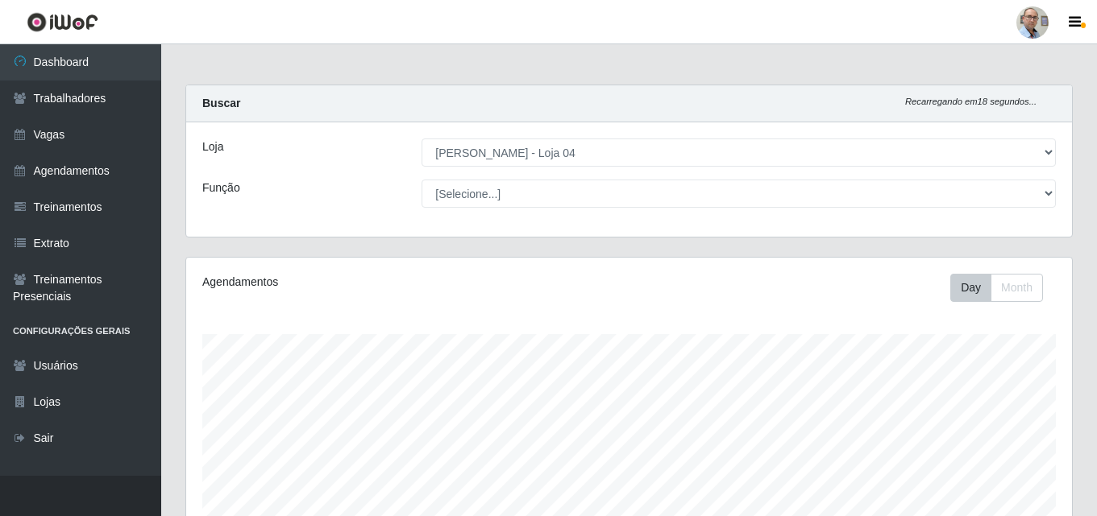
select select "251"
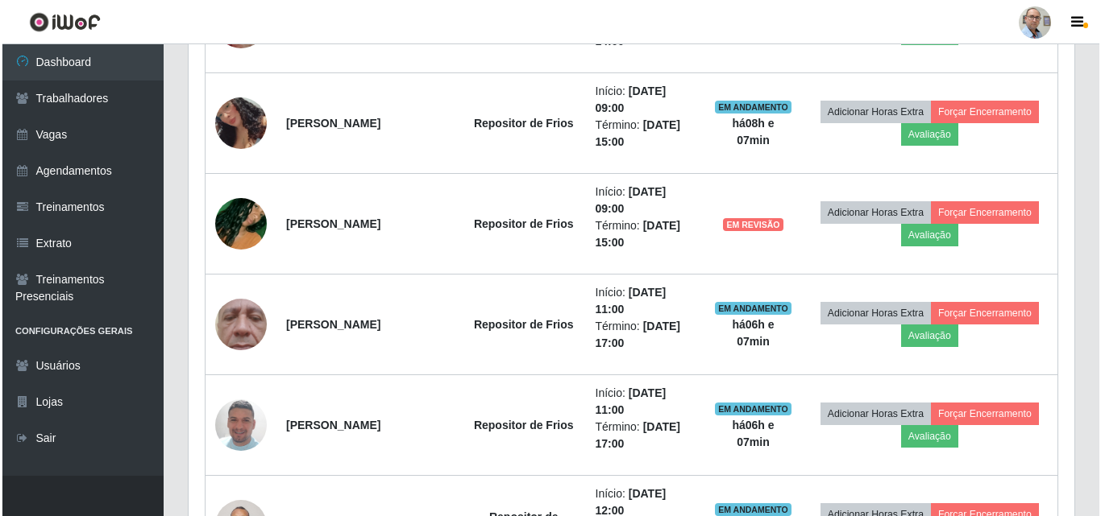
scroll to position [1475, 0]
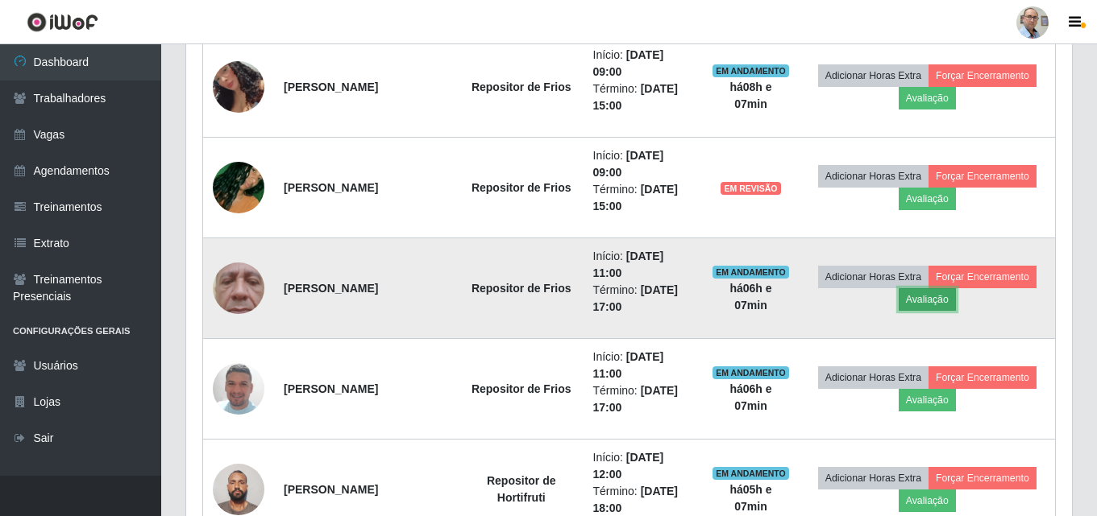
click at [925, 301] on button "Avaliação" at bounding box center [926, 299] width 57 height 23
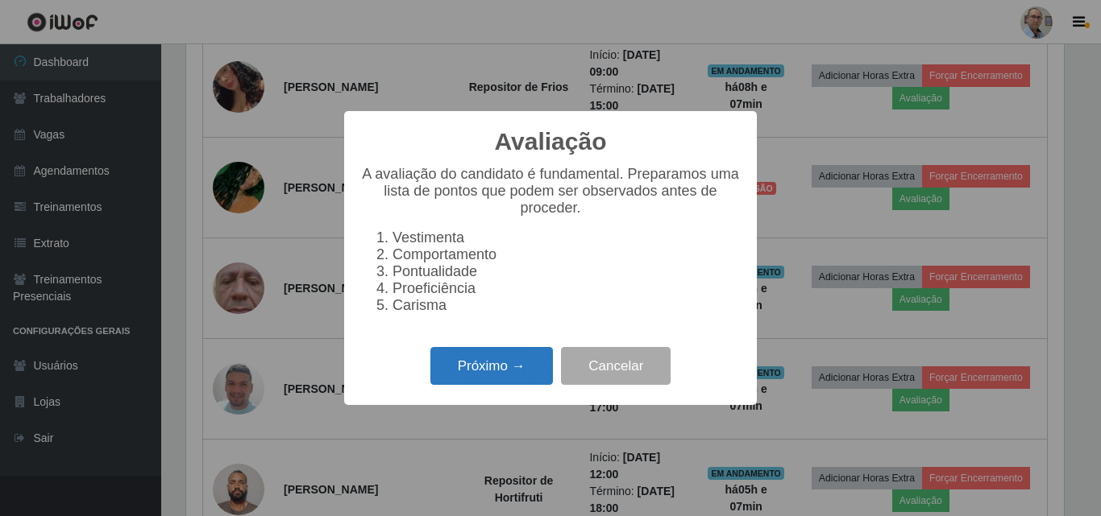
click at [533, 369] on button "Próximo →" at bounding box center [491, 366] width 122 height 38
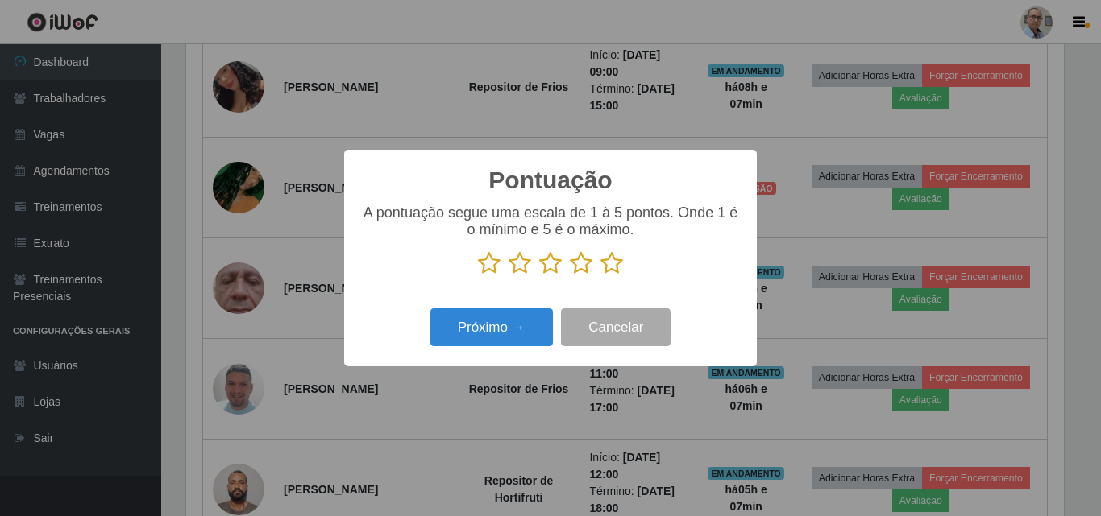
click at [607, 268] on icon at bounding box center [611, 263] width 23 height 24
click at [600, 276] on input "radio" at bounding box center [600, 276] width 0 height 0
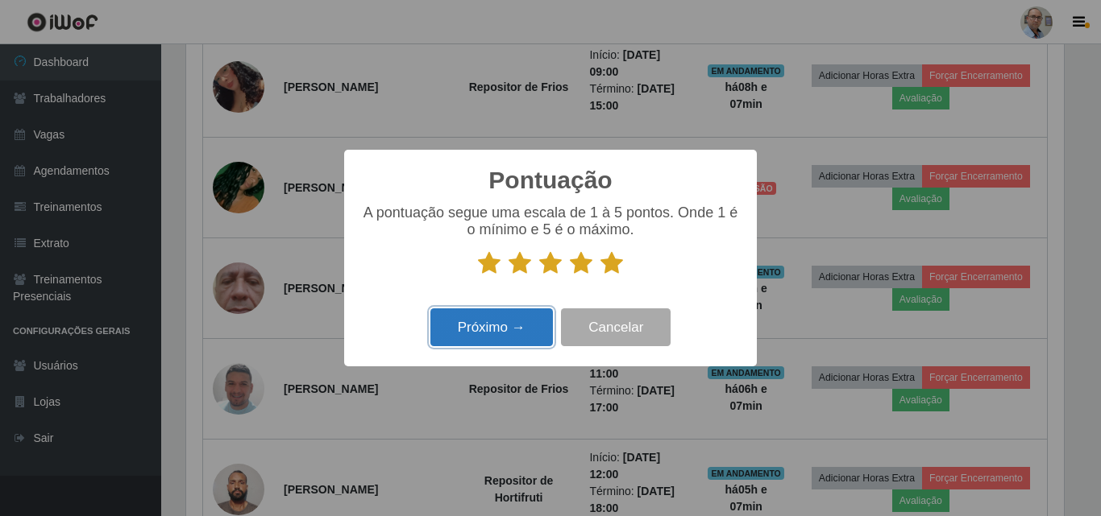
click at [530, 318] on button "Próximo →" at bounding box center [491, 328] width 122 height 38
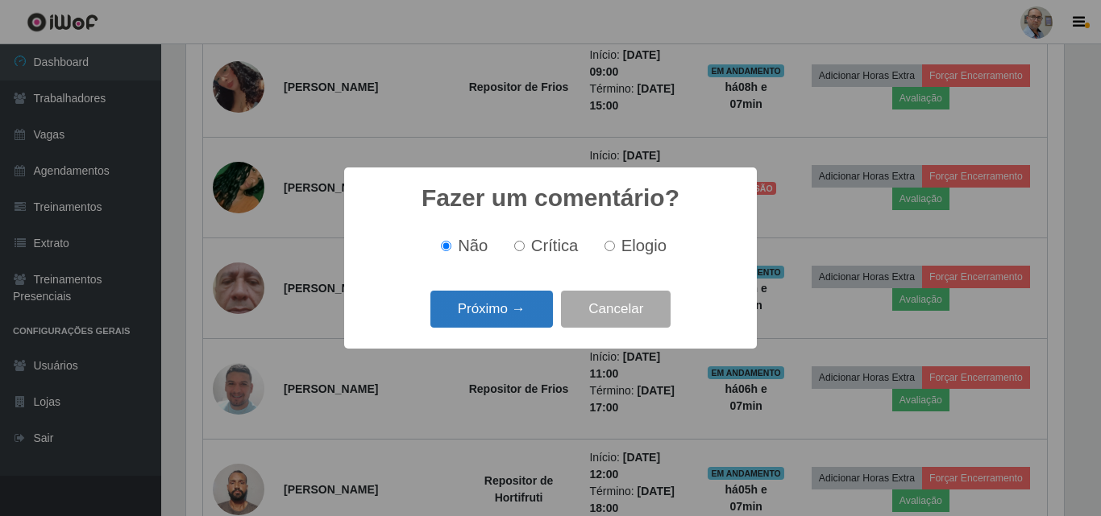
click at [529, 312] on button "Próximo →" at bounding box center [491, 310] width 122 height 38
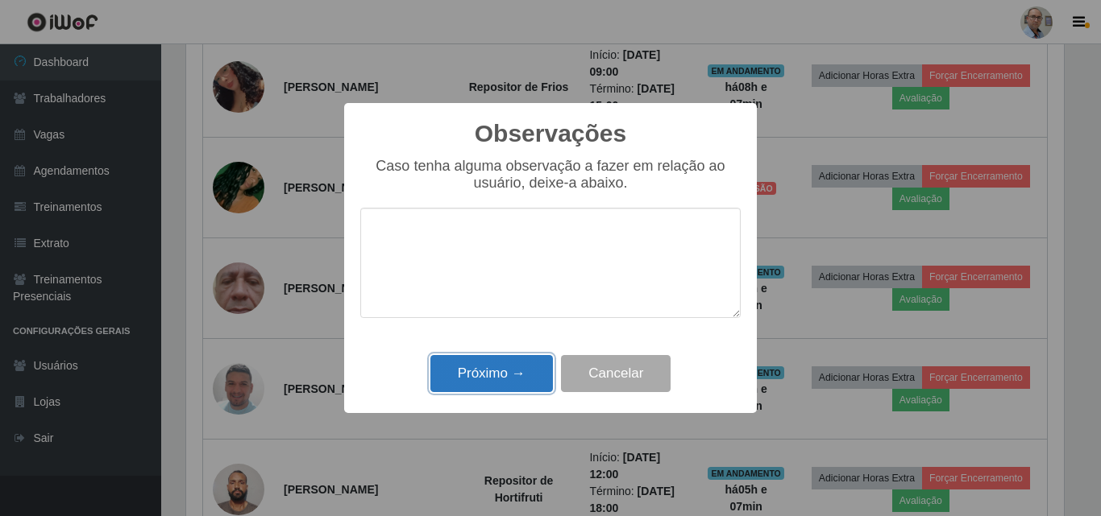
click at [507, 377] on button "Próximo →" at bounding box center [491, 374] width 122 height 38
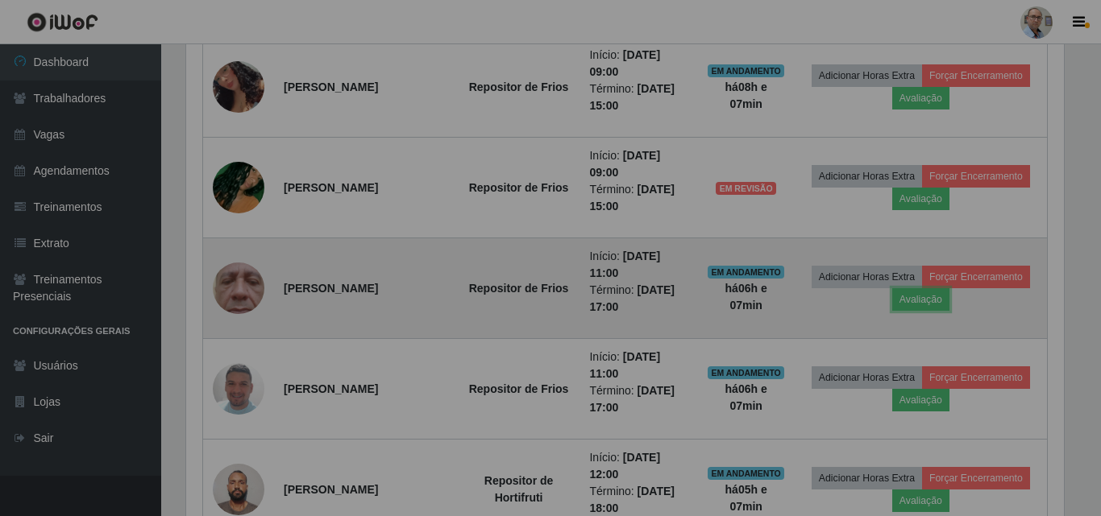
scroll to position [334, 885]
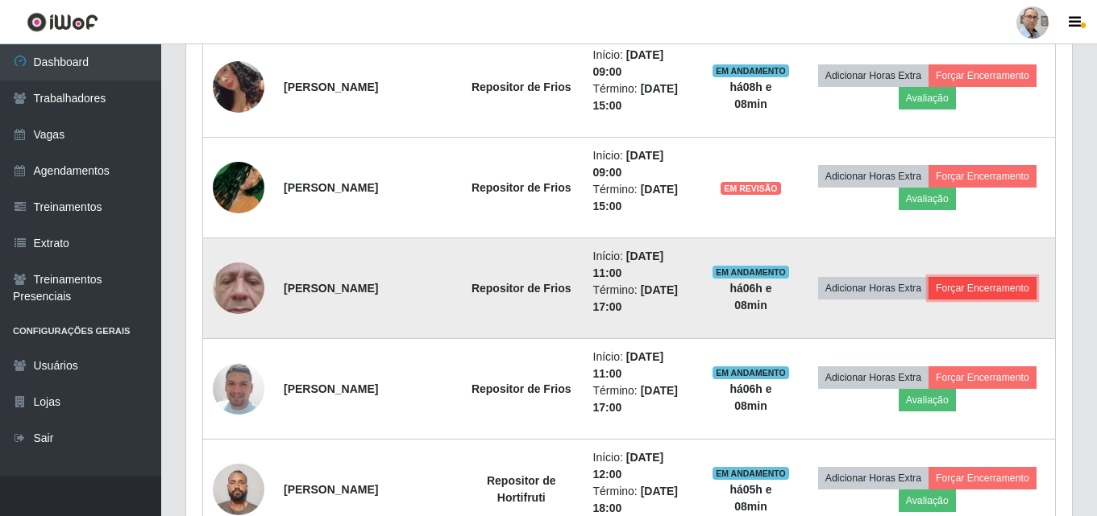
click at [959, 284] on button "Forçar Encerramento" at bounding box center [982, 288] width 108 height 23
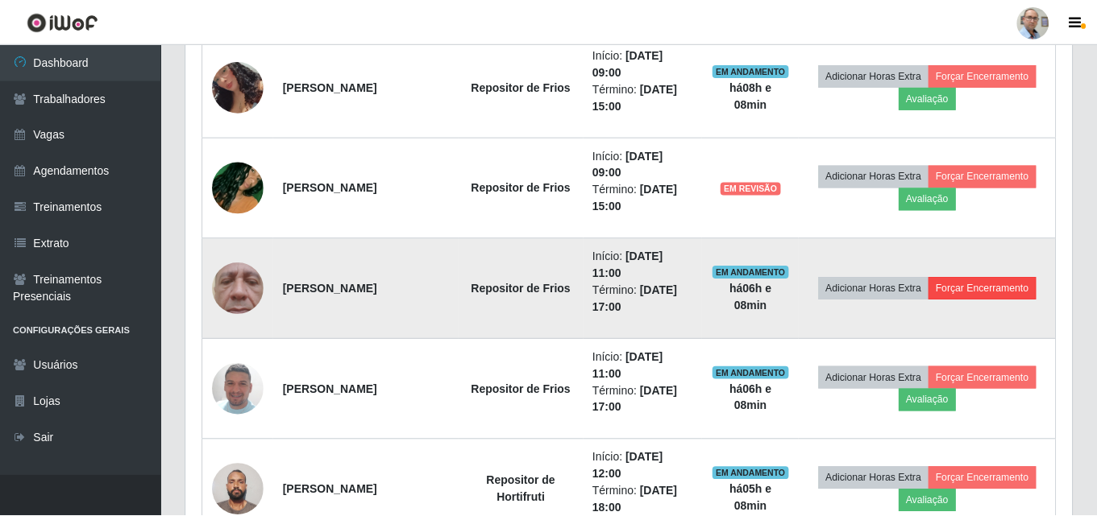
scroll to position [334, 877]
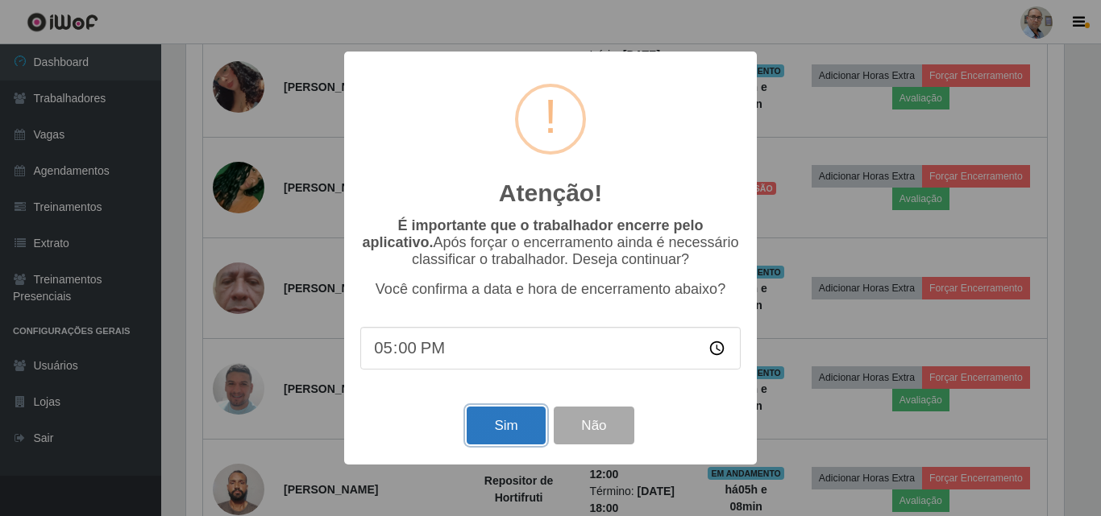
click at [519, 425] on button "Sim" at bounding box center [505, 426] width 78 height 38
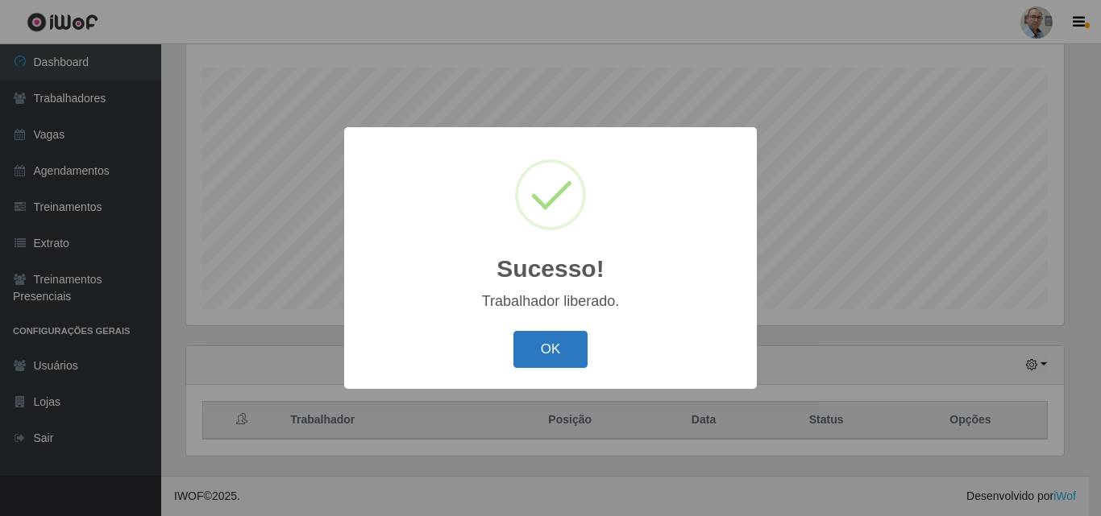
click at [563, 348] on button "OK" at bounding box center [550, 350] width 75 height 38
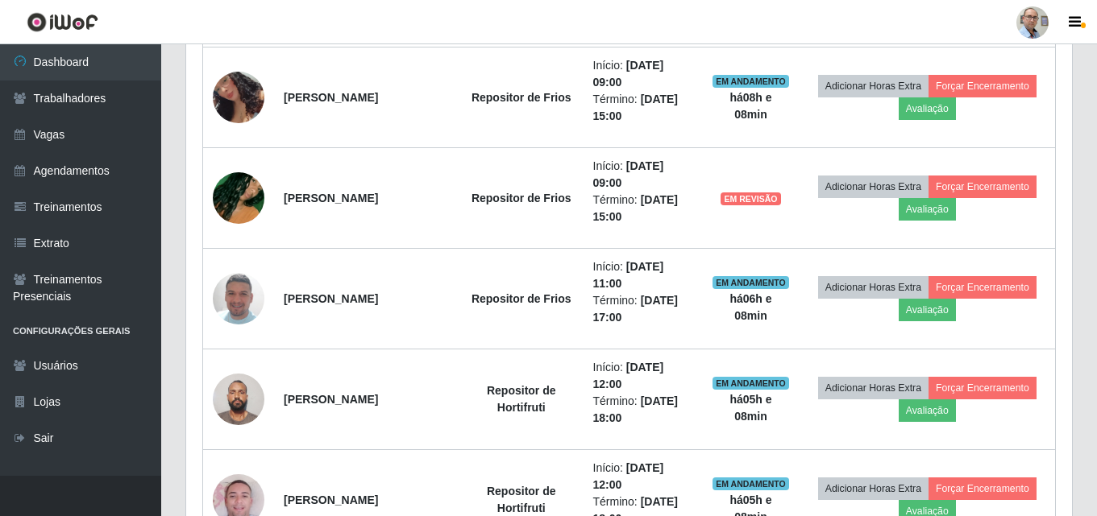
scroll to position [1475, 0]
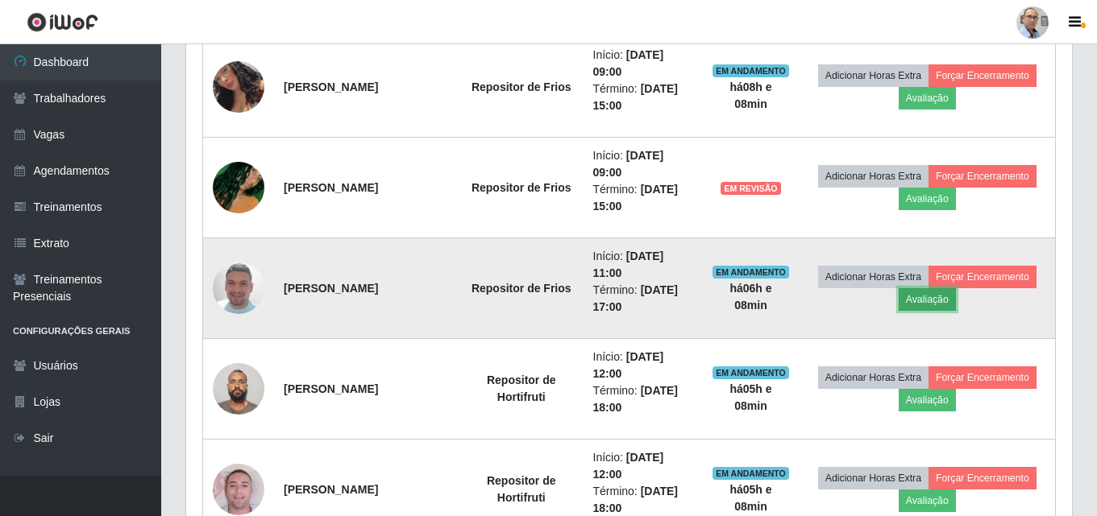
click at [930, 304] on button "Avaliação" at bounding box center [926, 299] width 57 height 23
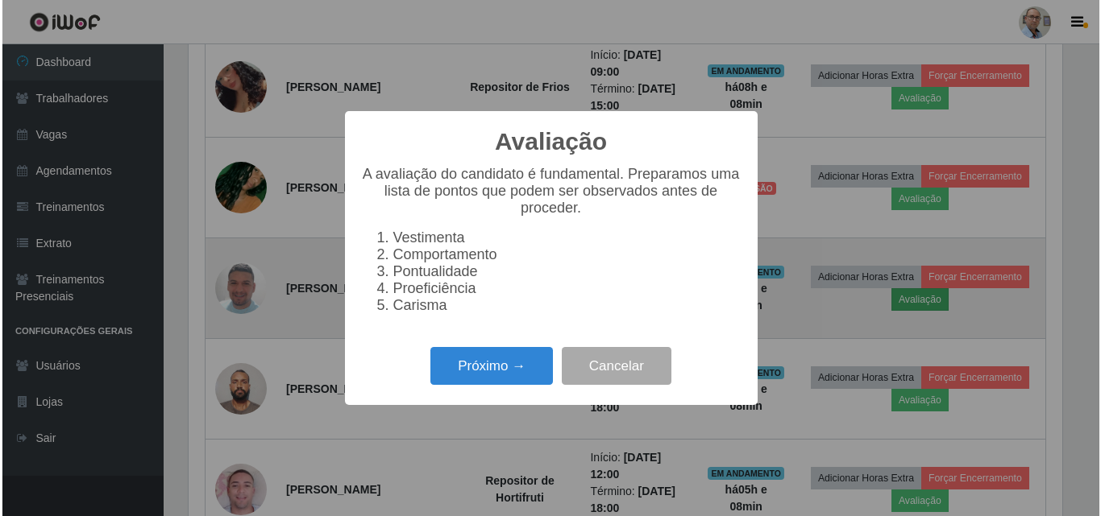
scroll to position [334, 877]
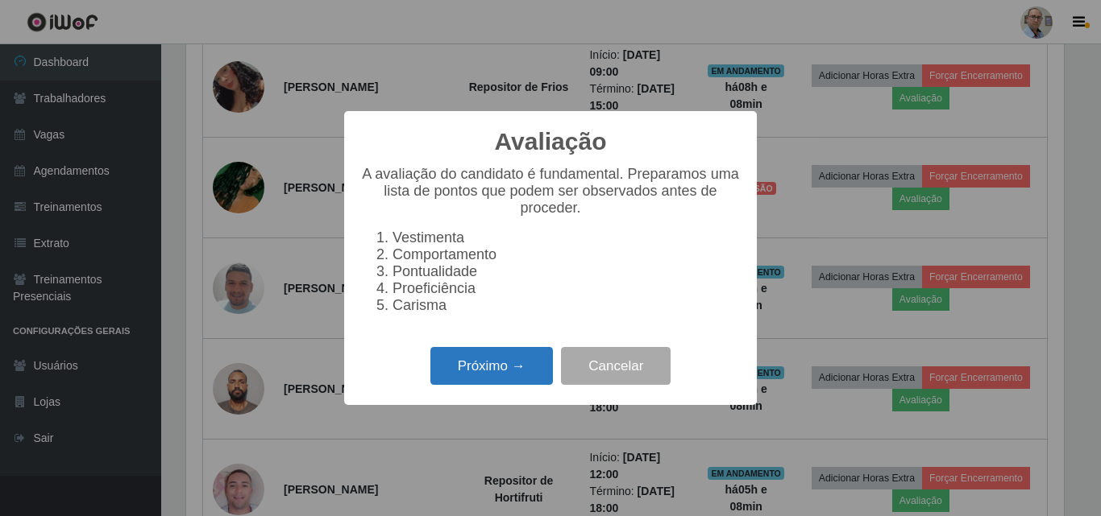
click at [522, 369] on button "Próximo →" at bounding box center [491, 366] width 122 height 38
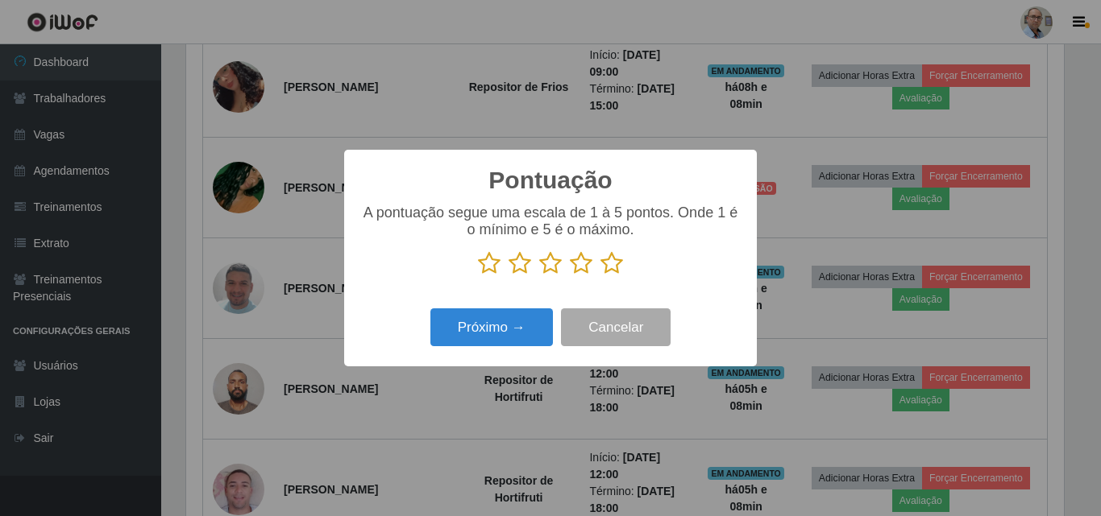
drag, startPoint x: 612, startPoint y: 266, endPoint x: 549, endPoint y: 294, distance: 68.9
click at [612, 265] on icon at bounding box center [611, 263] width 23 height 24
click at [600, 276] on input "radio" at bounding box center [600, 276] width 0 height 0
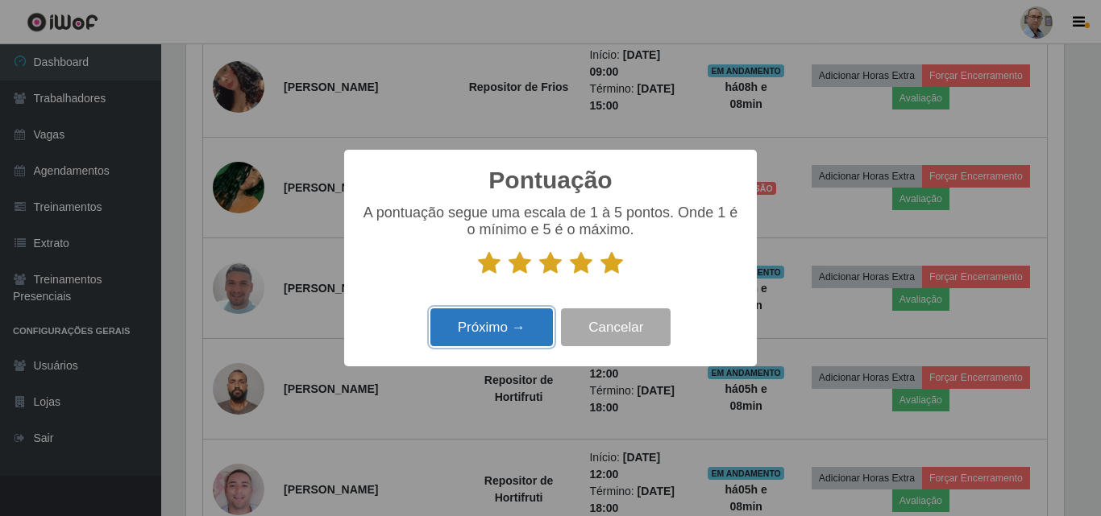
click at [502, 334] on button "Próximo →" at bounding box center [491, 328] width 122 height 38
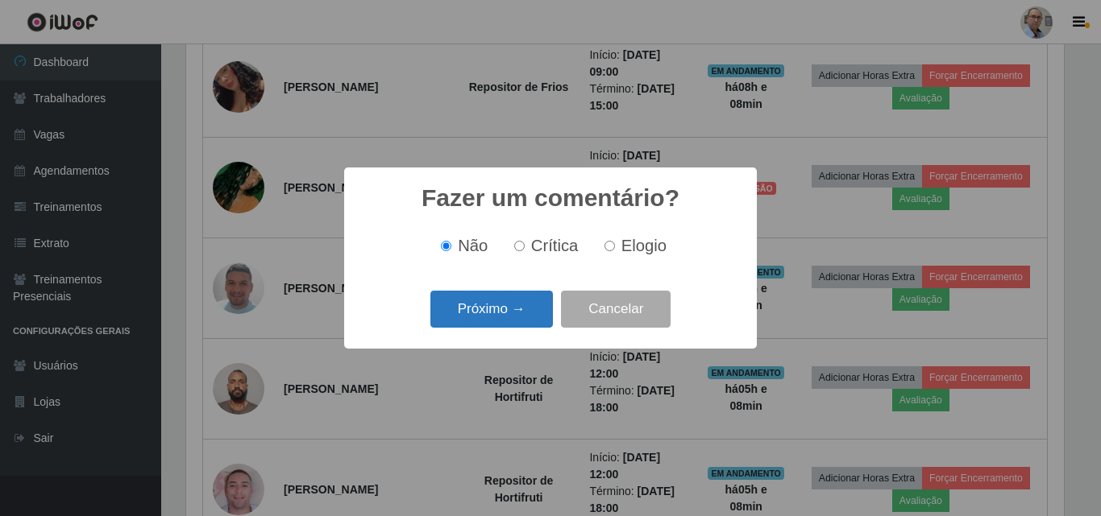
click at [528, 319] on button "Próximo →" at bounding box center [491, 310] width 122 height 38
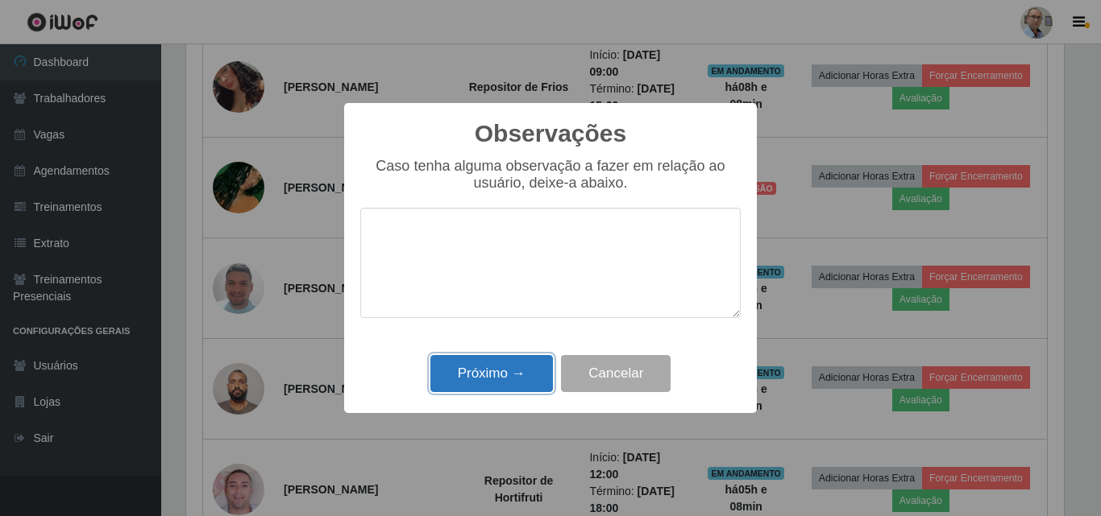
click at [515, 371] on button "Próximo →" at bounding box center [491, 374] width 122 height 38
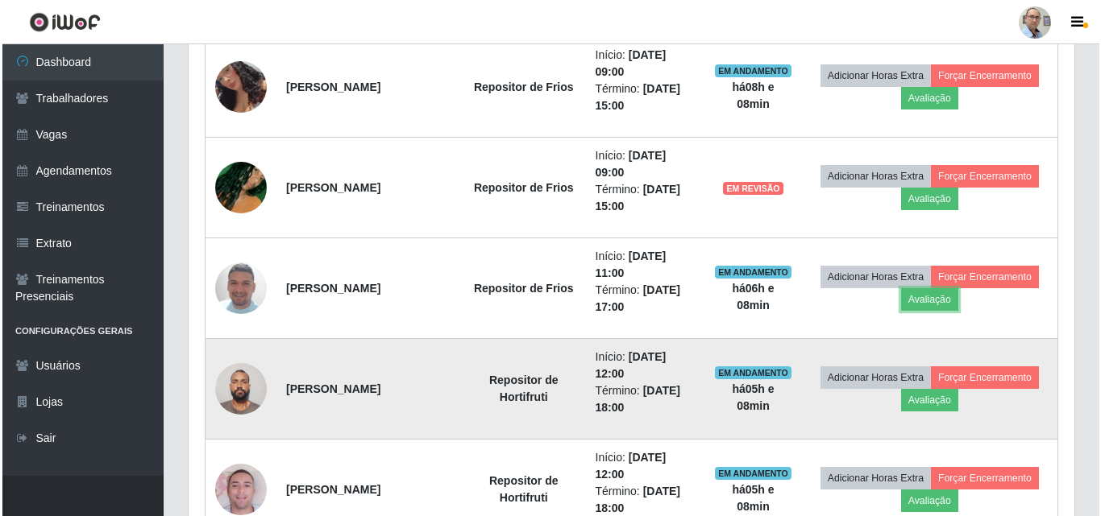
scroll to position [334, 885]
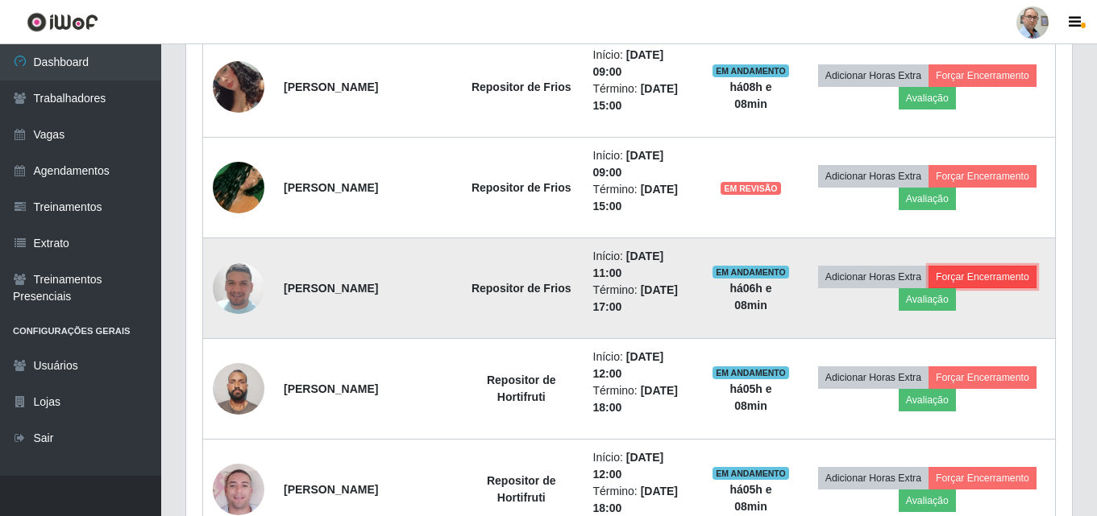
click at [987, 272] on button "Forçar Encerramento" at bounding box center [982, 277] width 108 height 23
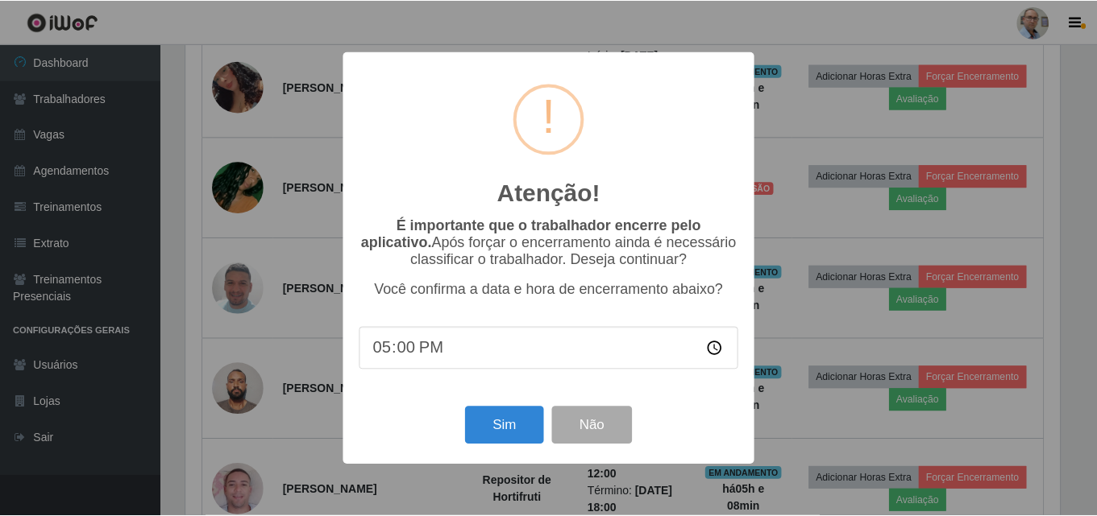
scroll to position [334, 877]
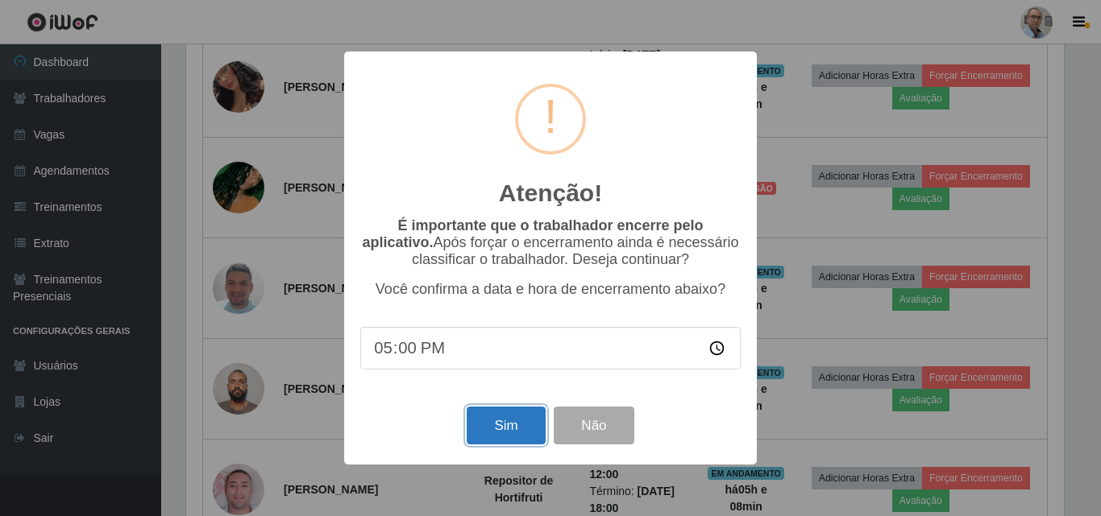
click at [489, 427] on button "Sim" at bounding box center [505, 426] width 78 height 38
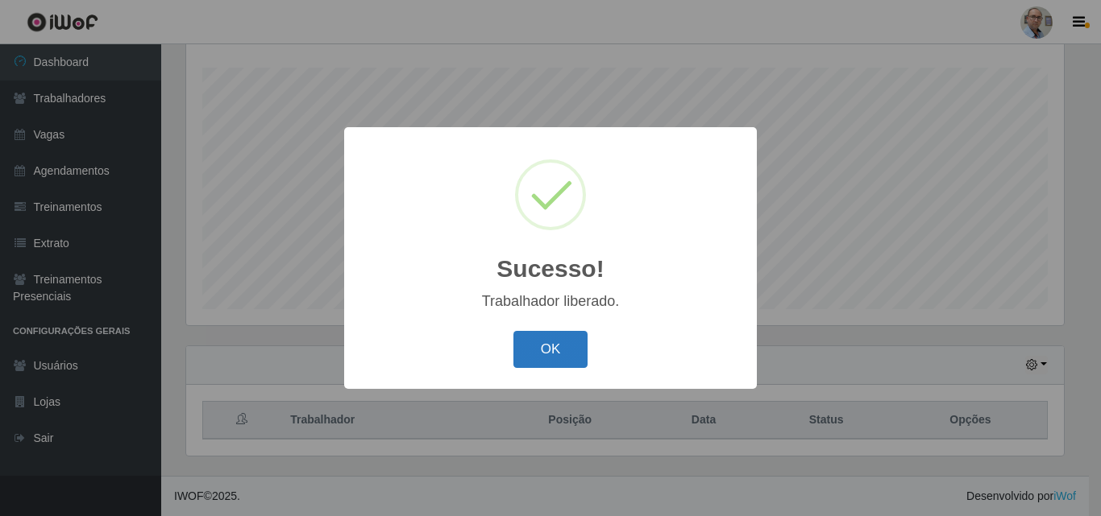
click at [560, 342] on button "OK" at bounding box center [550, 350] width 75 height 38
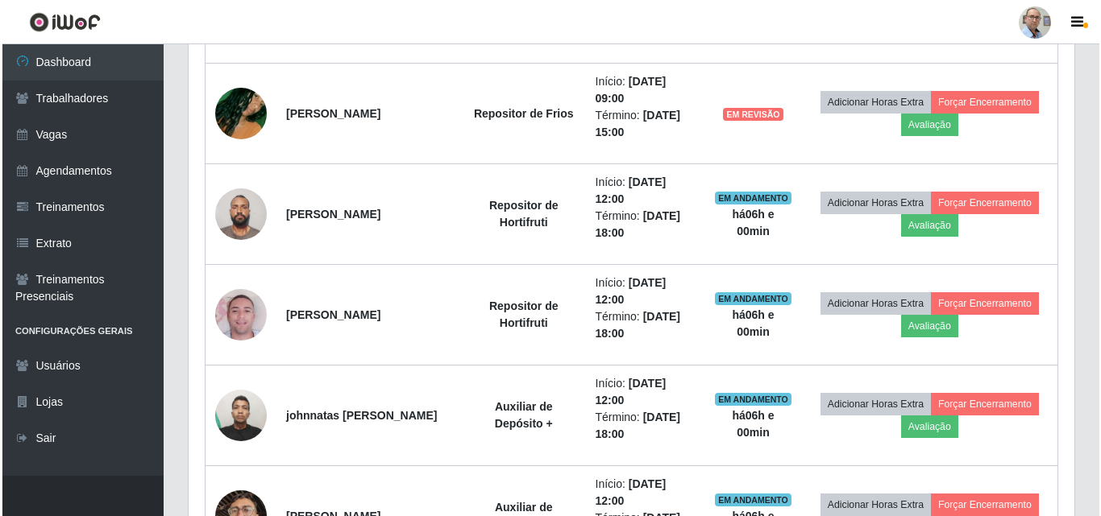
scroll to position [1556, 0]
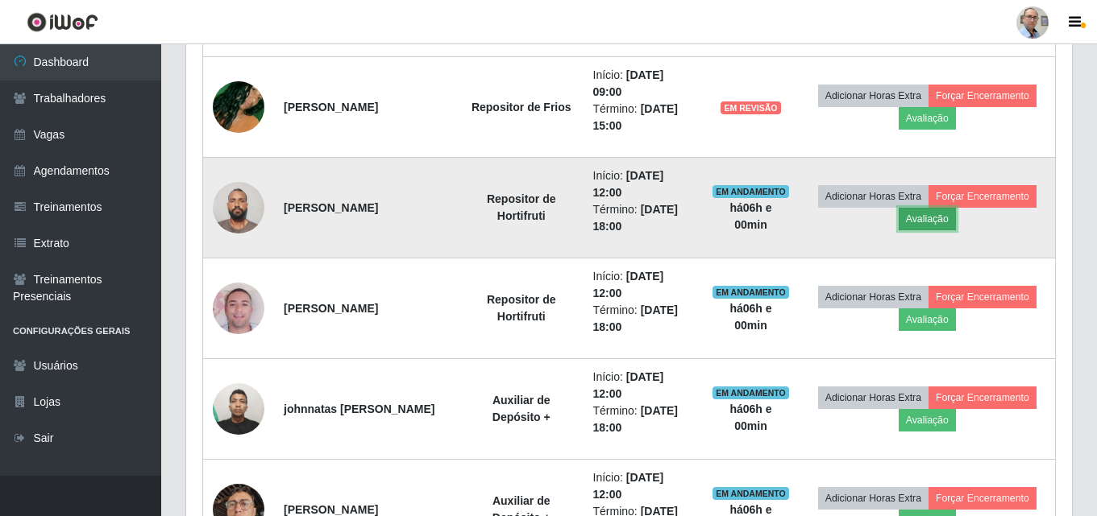
click at [943, 224] on button "Avaliação" at bounding box center [926, 219] width 57 height 23
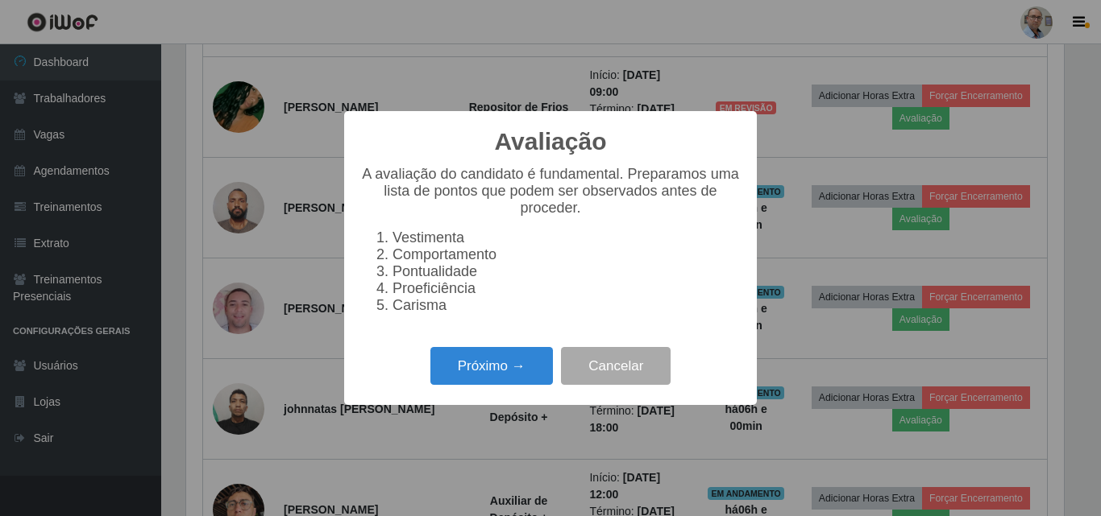
scroll to position [334, 877]
click at [472, 379] on button "Próximo →" at bounding box center [491, 366] width 122 height 38
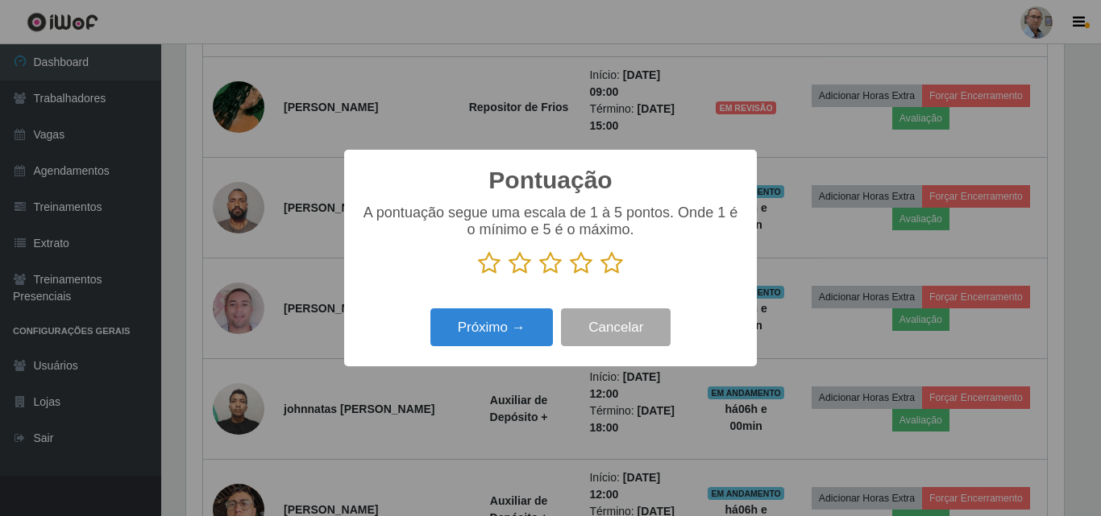
click at [618, 268] on icon at bounding box center [611, 263] width 23 height 24
click at [600, 276] on input "radio" at bounding box center [600, 276] width 0 height 0
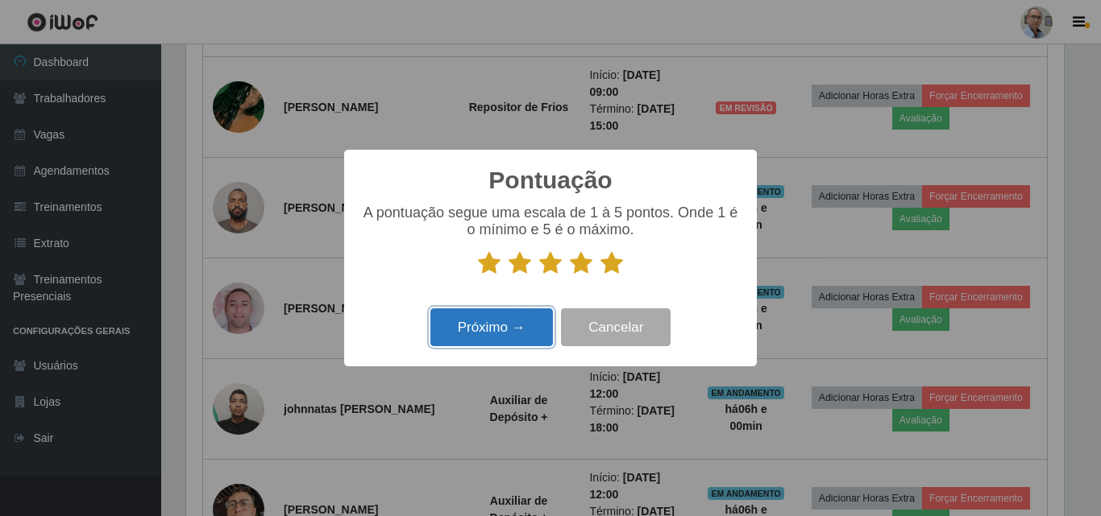
click at [508, 329] on button "Próximo →" at bounding box center [491, 328] width 122 height 38
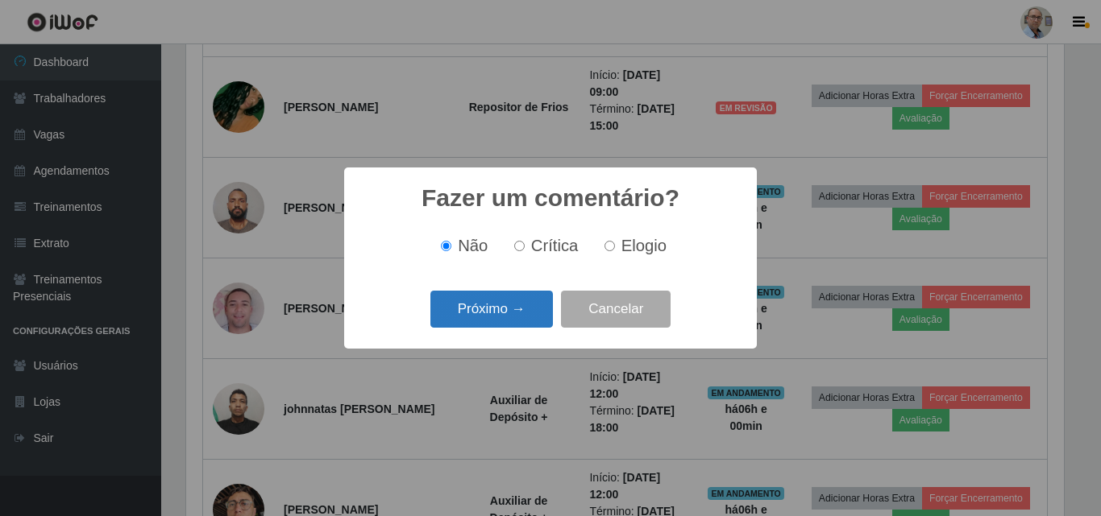
click at [492, 320] on button "Próximo →" at bounding box center [491, 310] width 122 height 38
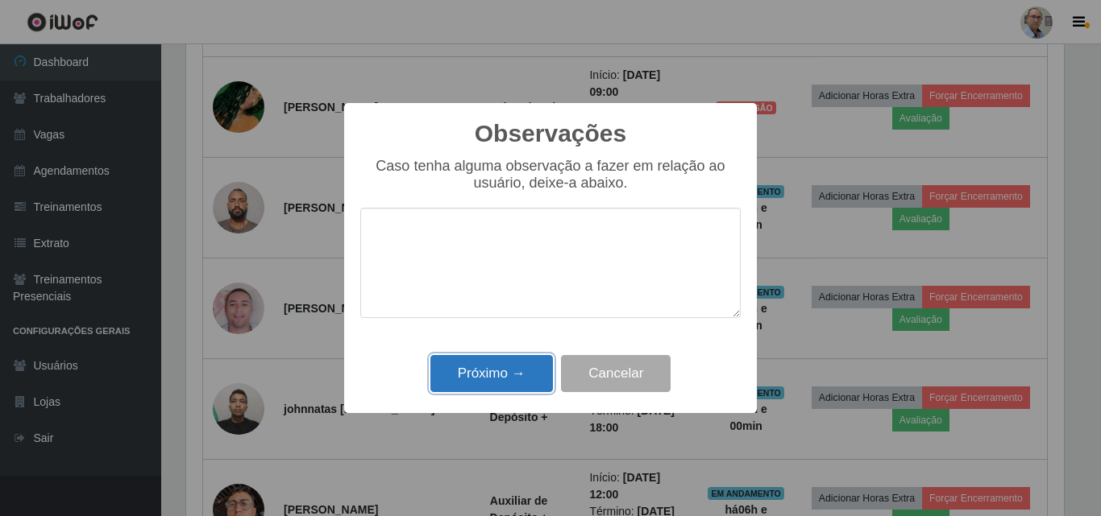
click at [496, 379] on button "Próximo →" at bounding box center [491, 374] width 122 height 38
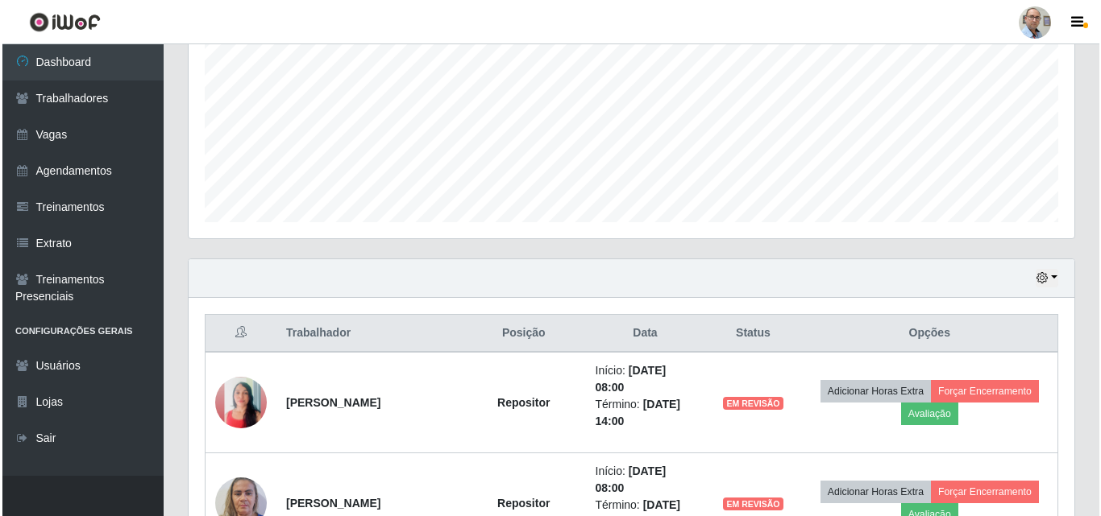
scroll to position [347, 0]
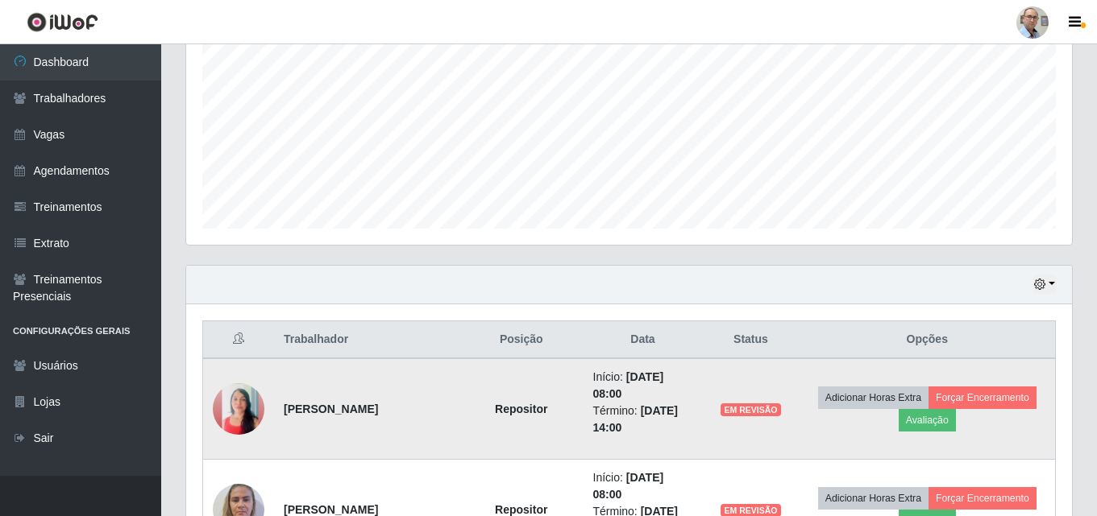
click at [251, 404] on img at bounding box center [239, 409] width 52 height 92
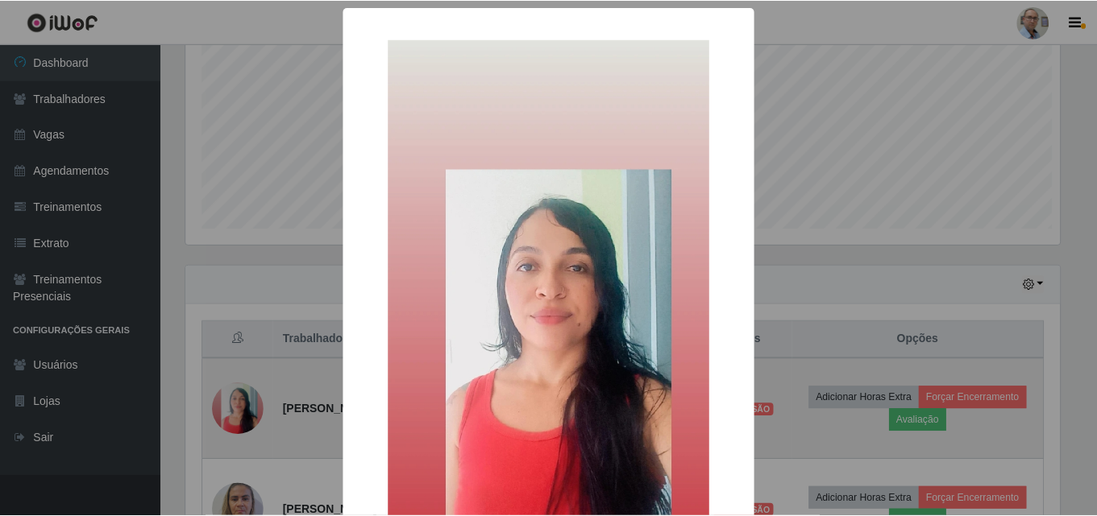
scroll to position [334, 877]
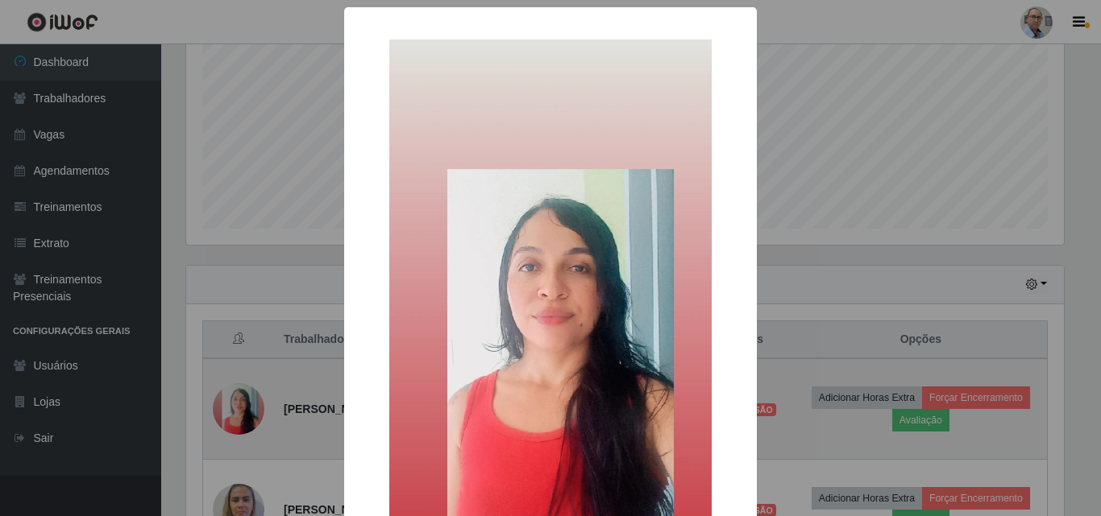
click at [251, 404] on div "× OK Cancel" at bounding box center [550, 258] width 1101 height 516
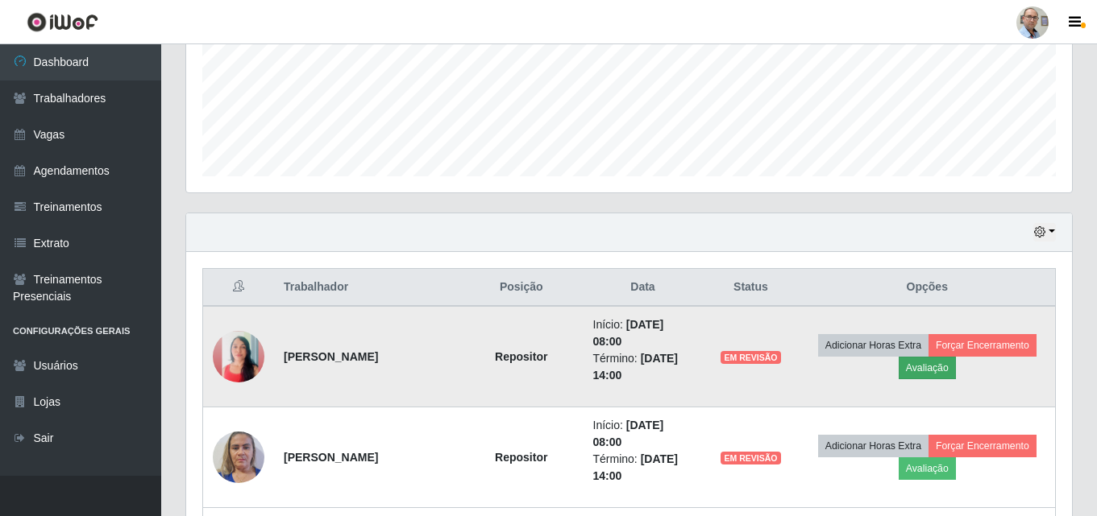
scroll to position [428, 0]
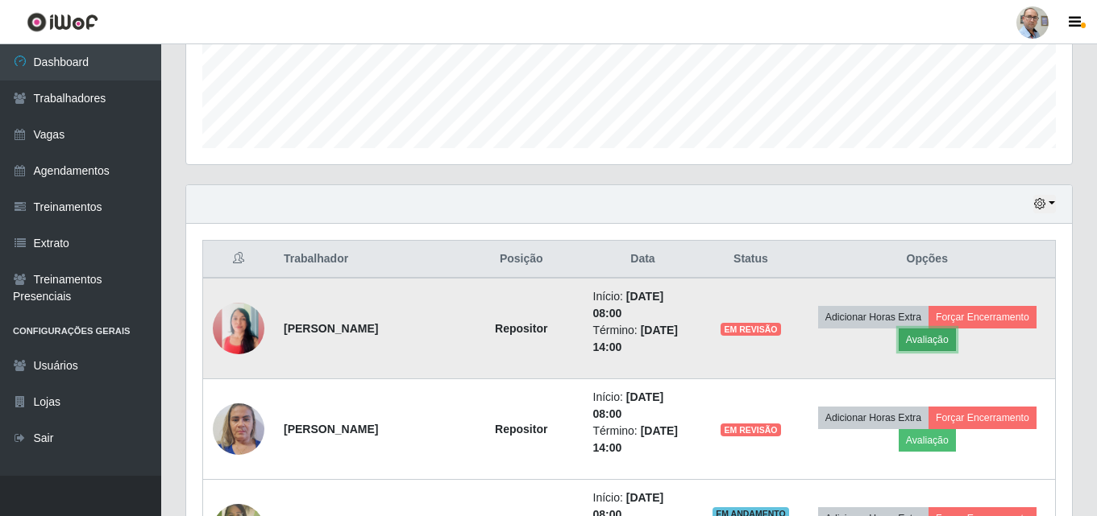
click at [933, 341] on button "Avaliação" at bounding box center [926, 340] width 57 height 23
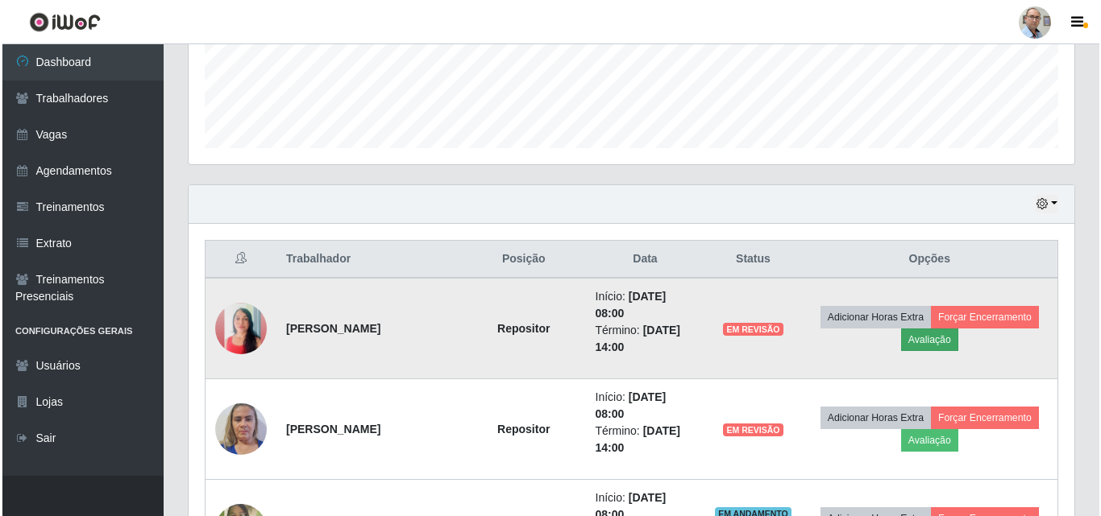
scroll to position [334, 877]
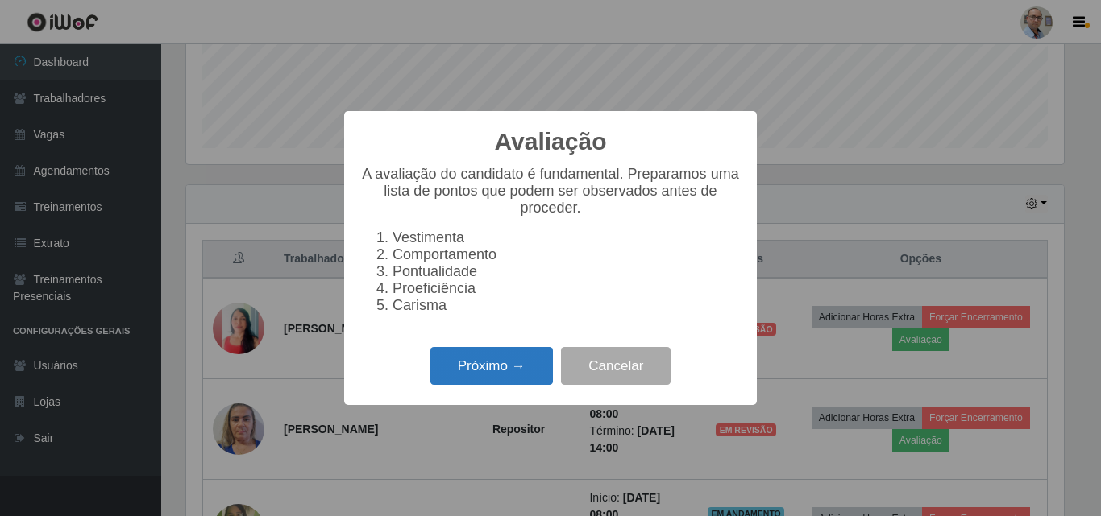
click at [486, 376] on button "Próximo →" at bounding box center [491, 366] width 122 height 38
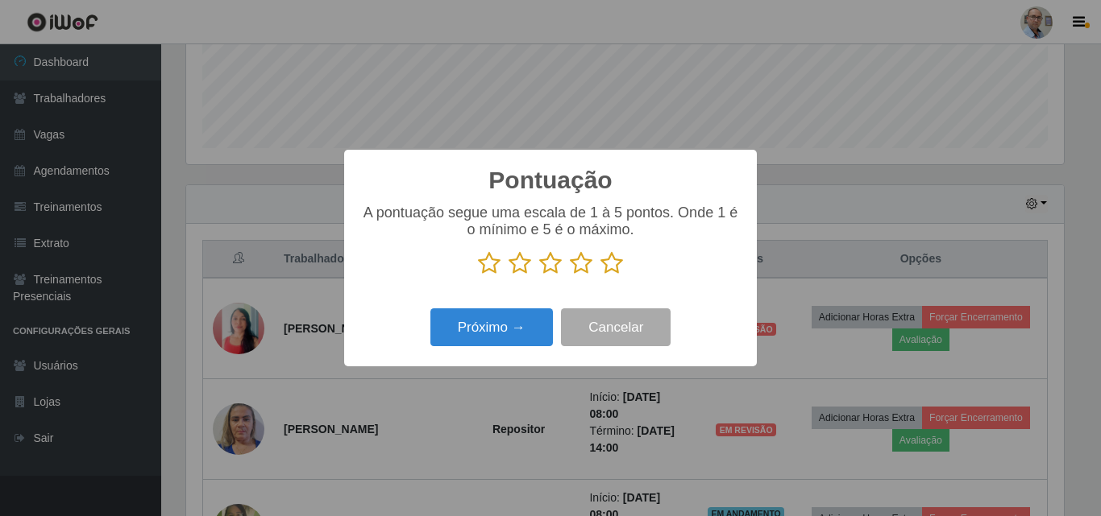
scroll to position [805335, 804792]
click at [551, 271] on icon at bounding box center [550, 263] width 23 height 24
click at [539, 276] on input "radio" at bounding box center [539, 276] width 0 height 0
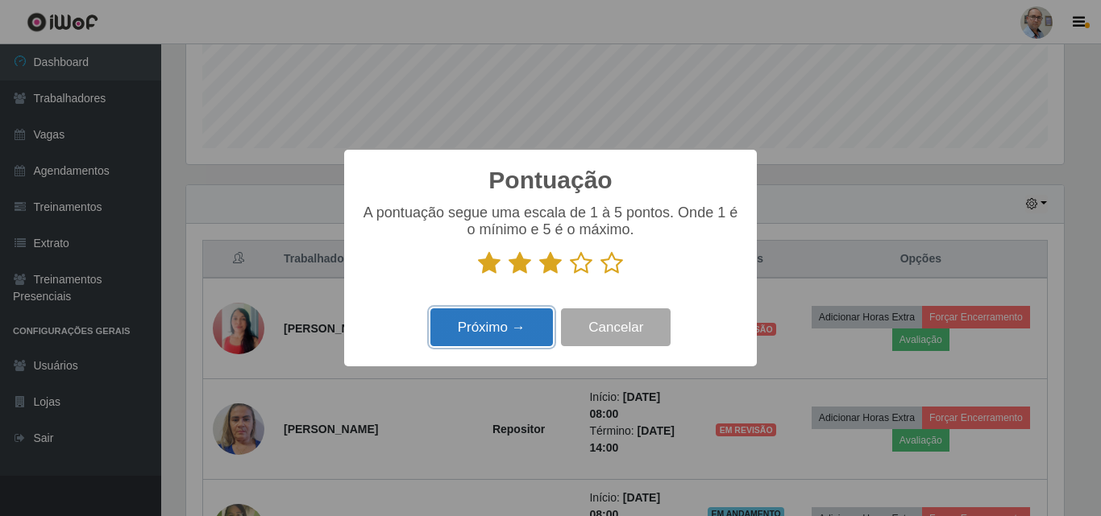
click at [506, 337] on button "Próximo →" at bounding box center [491, 328] width 122 height 38
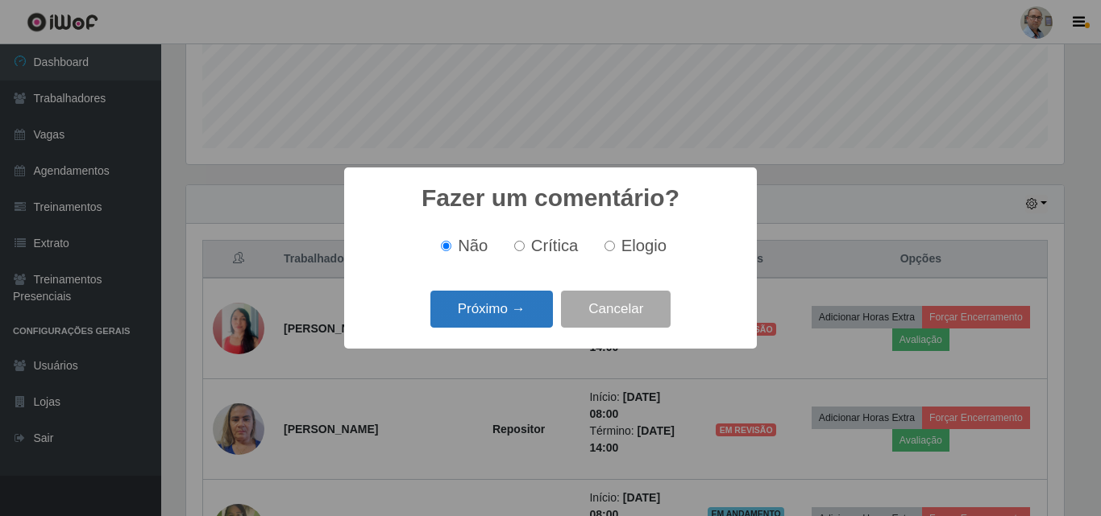
click at [517, 309] on button "Próximo →" at bounding box center [491, 310] width 122 height 38
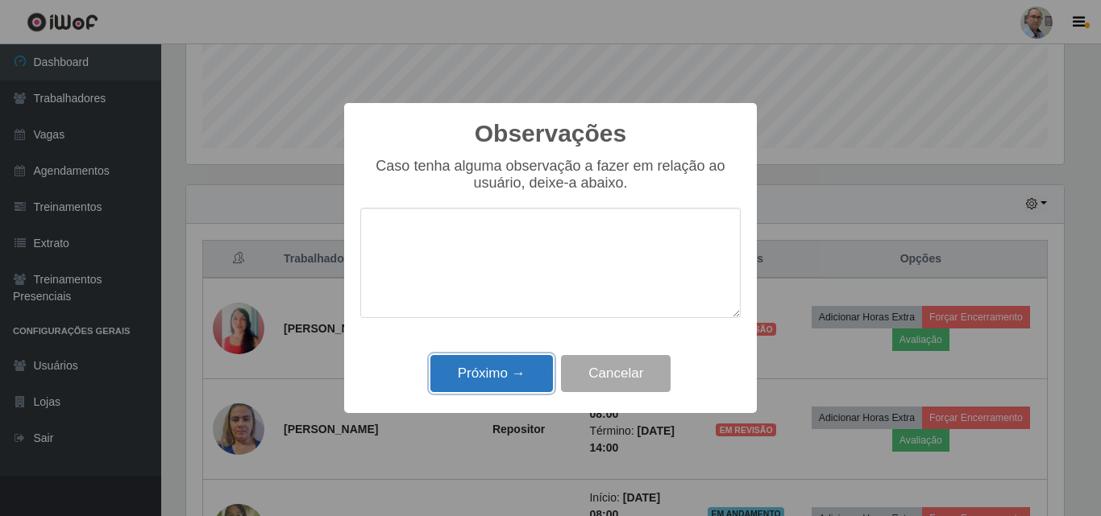
click at [482, 380] on button "Próximo →" at bounding box center [491, 374] width 122 height 38
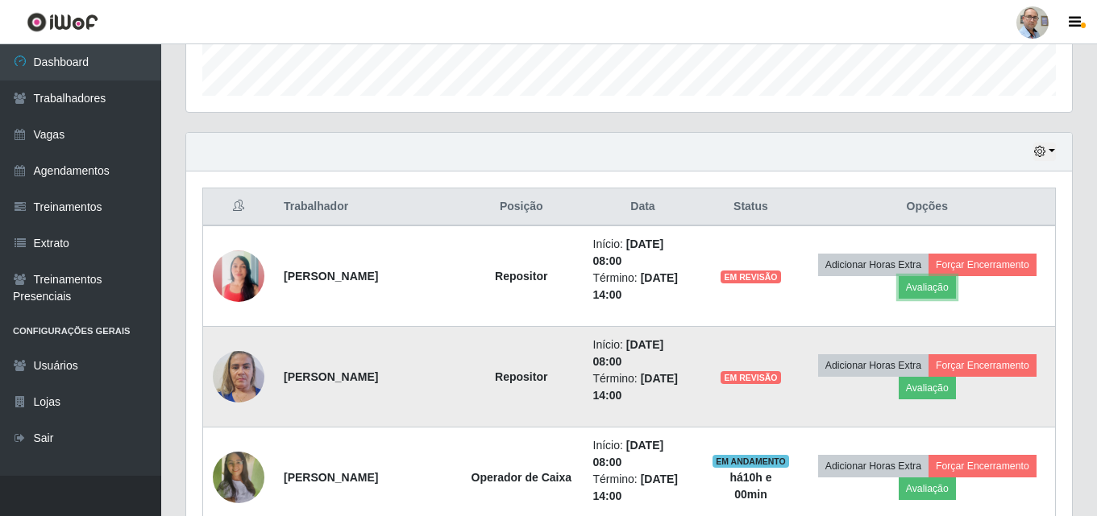
scroll to position [508, 0]
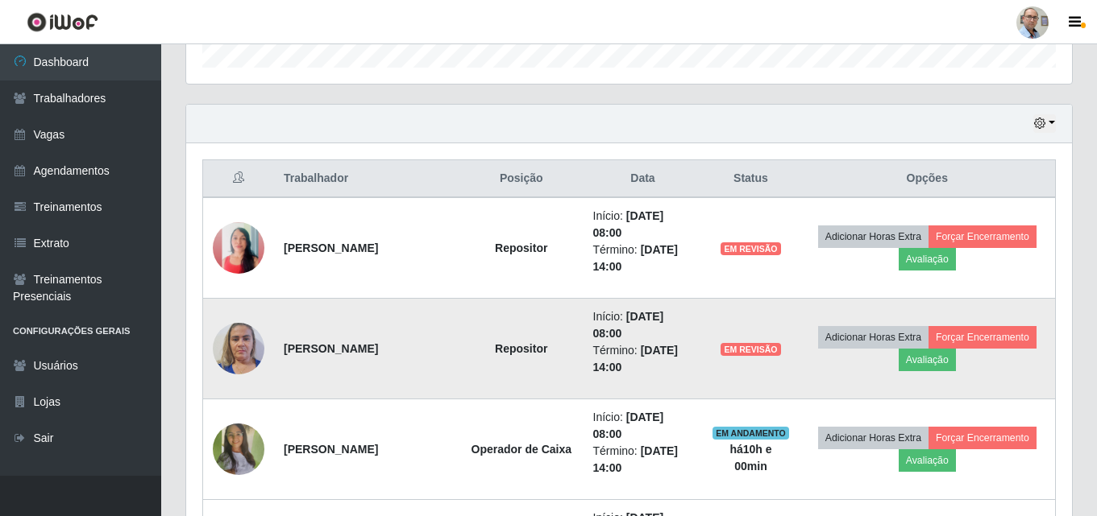
click at [233, 353] on img at bounding box center [239, 348] width 52 height 68
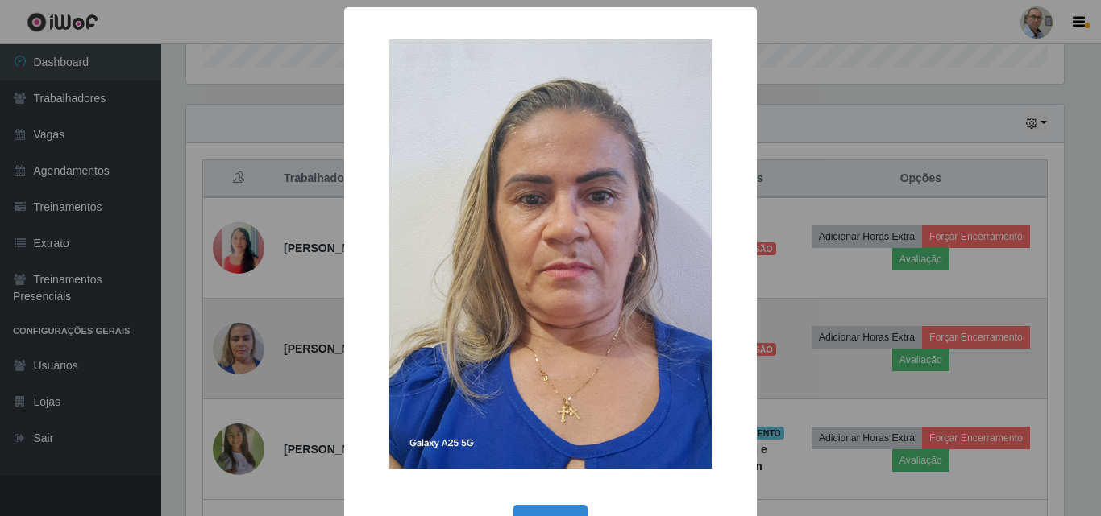
click at [233, 353] on div "× OK Cancel" at bounding box center [550, 258] width 1101 height 516
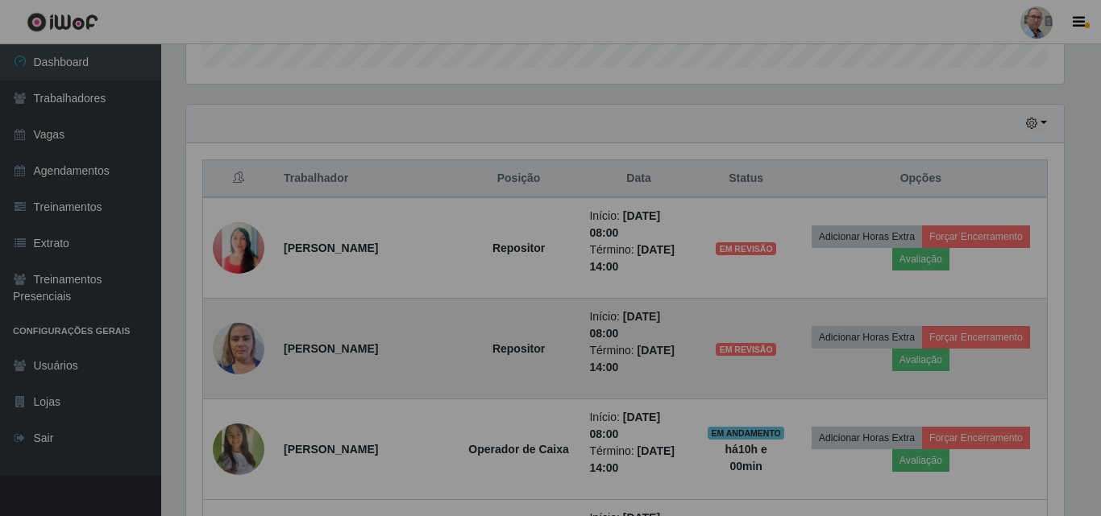
scroll to position [334, 885]
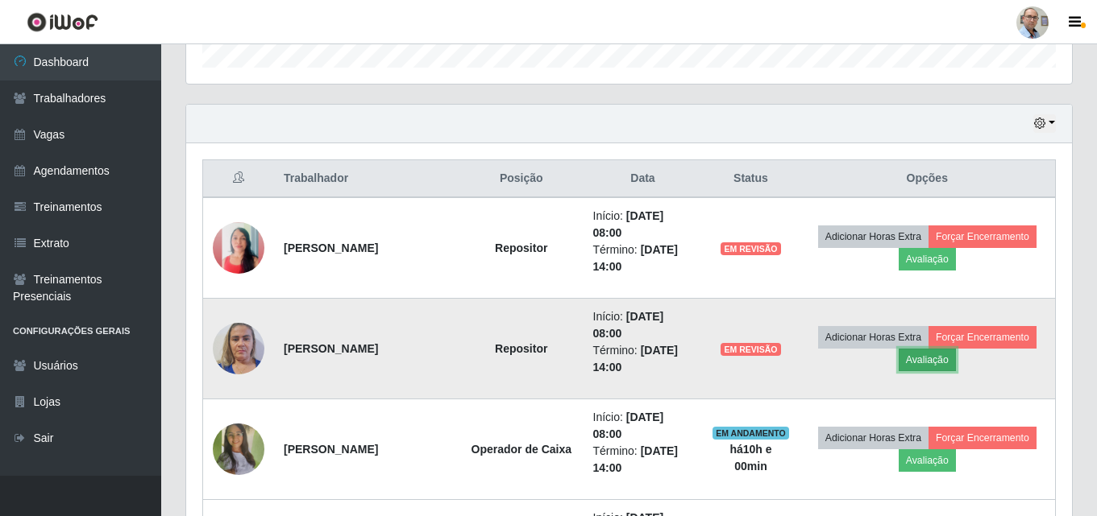
click at [947, 366] on button "Avaliação" at bounding box center [926, 360] width 57 height 23
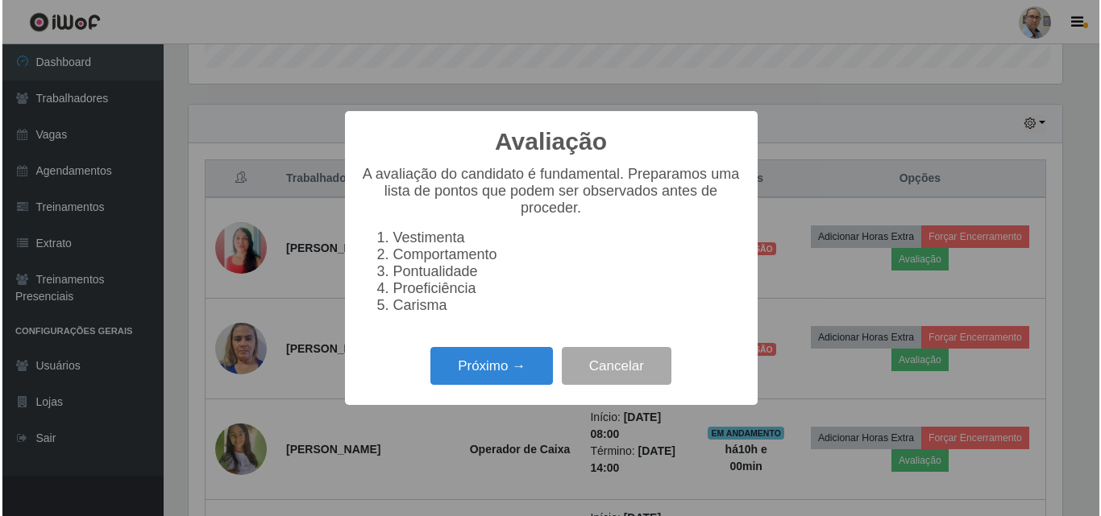
scroll to position [334, 877]
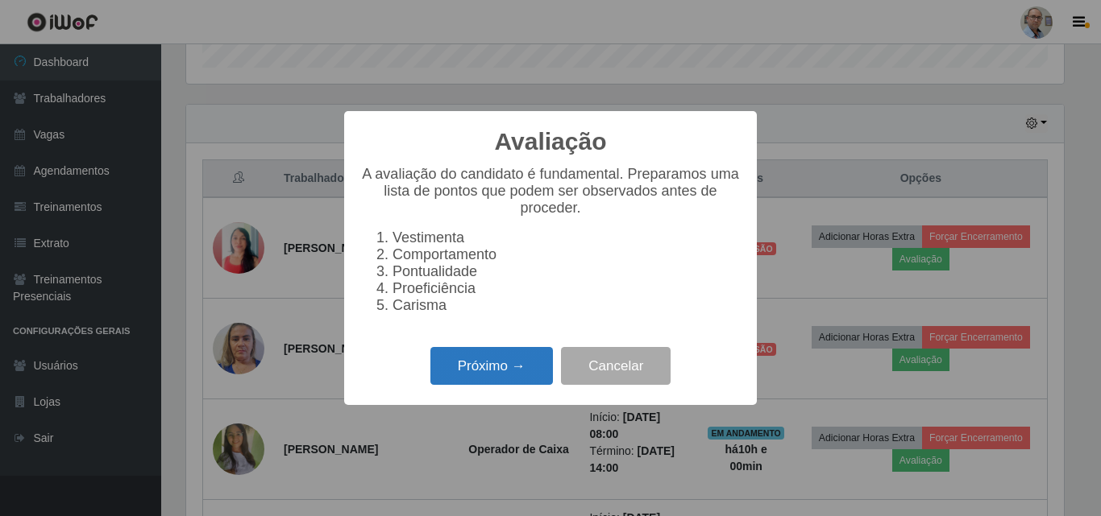
click at [497, 371] on button "Próximo →" at bounding box center [491, 366] width 122 height 38
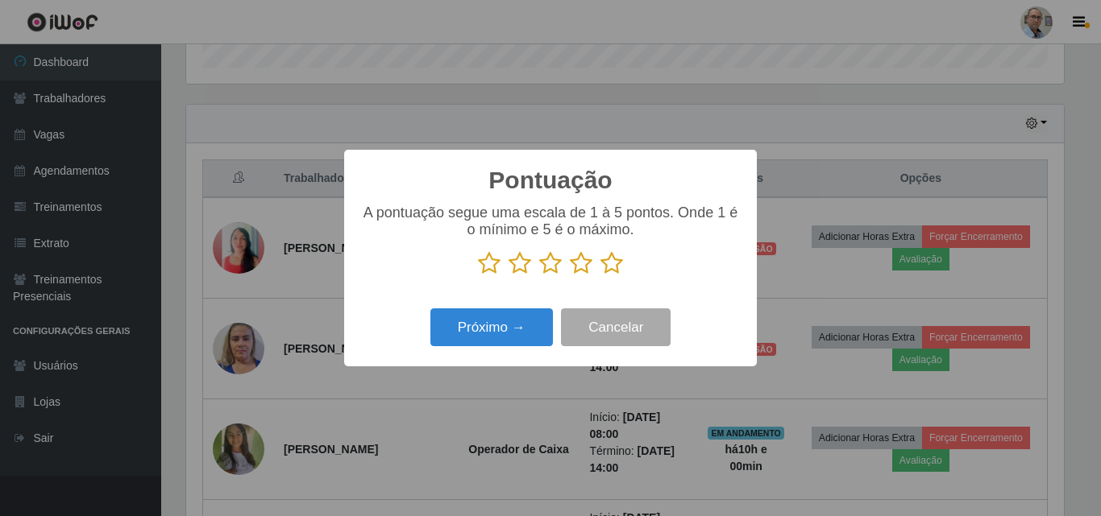
click at [549, 273] on icon at bounding box center [550, 263] width 23 height 24
click at [539, 276] on input "radio" at bounding box center [539, 276] width 0 height 0
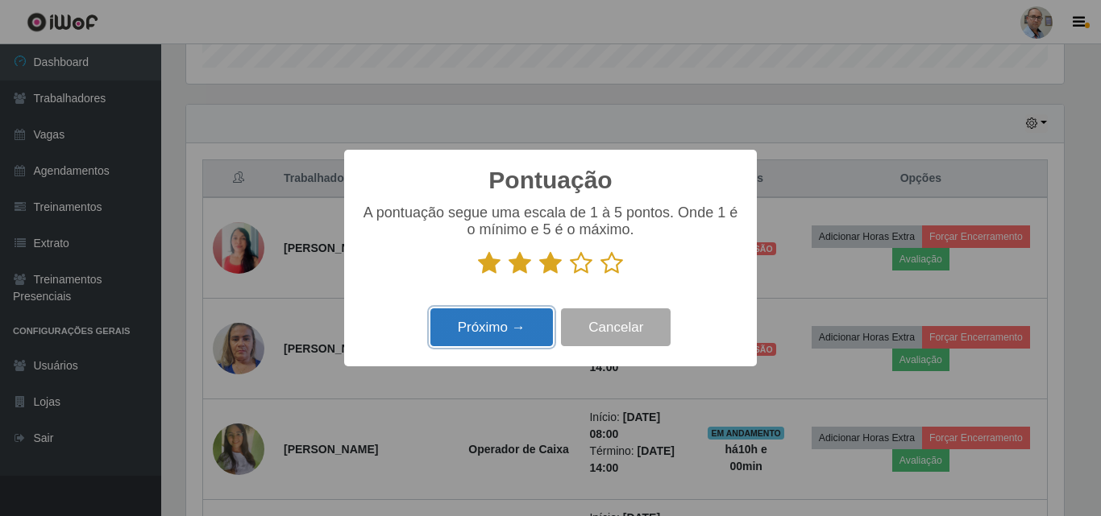
click at [504, 332] on button "Próximo →" at bounding box center [491, 328] width 122 height 38
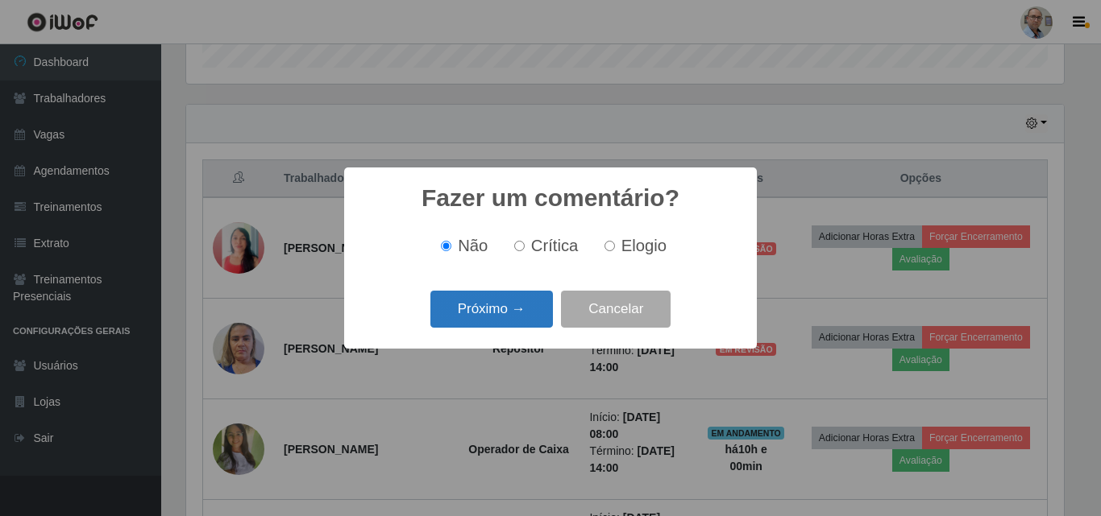
click at [520, 310] on button "Próximo →" at bounding box center [491, 310] width 122 height 38
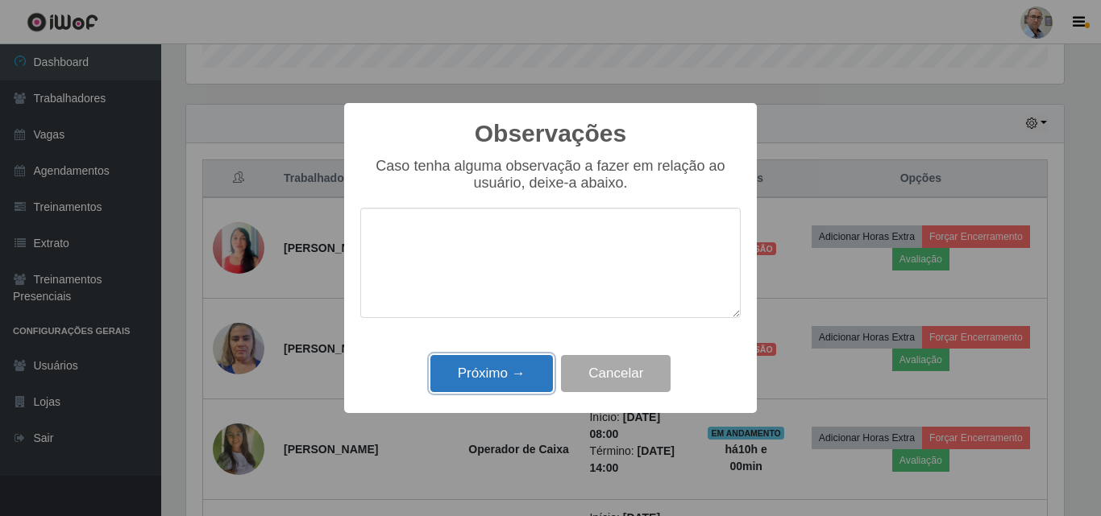
click at [500, 375] on button "Próximo →" at bounding box center [491, 374] width 122 height 38
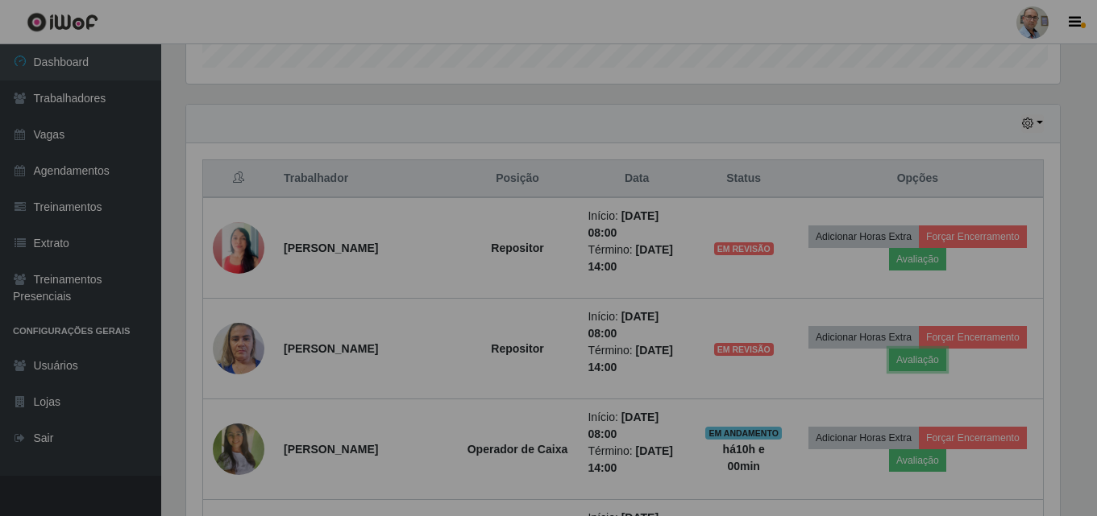
scroll to position [334, 885]
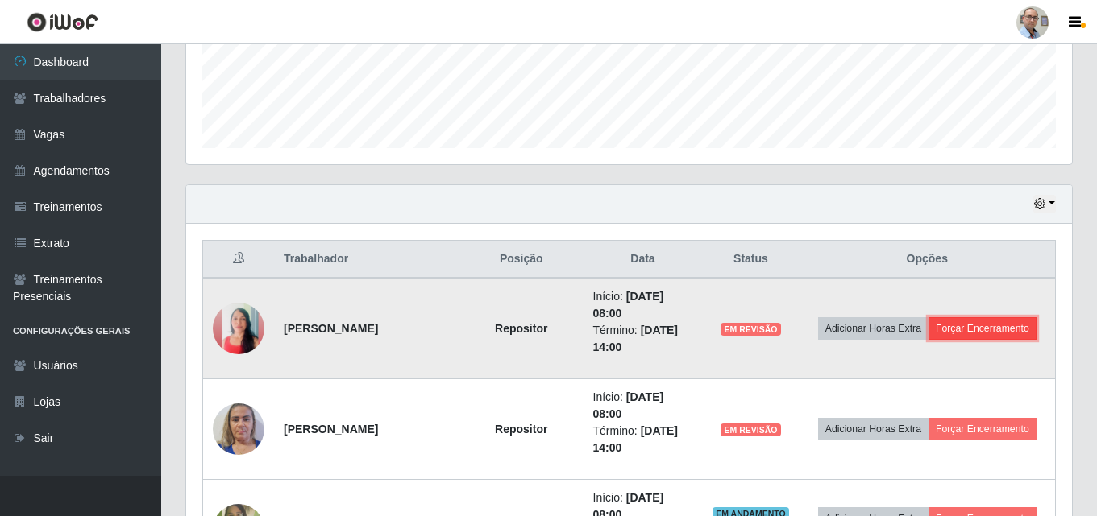
click at [1030, 331] on button "Forçar Encerramento" at bounding box center [982, 328] width 108 height 23
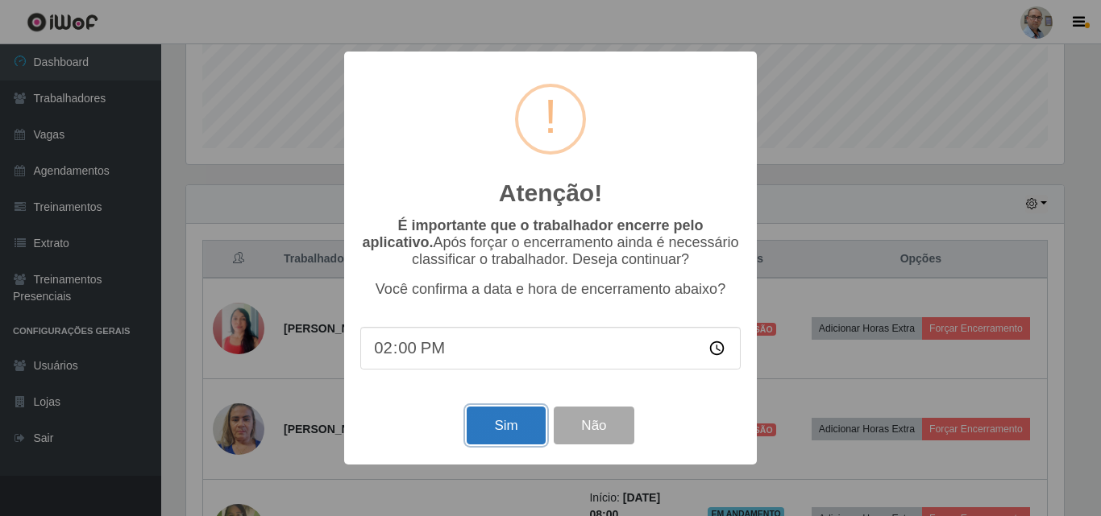
click at [521, 425] on button "Sim" at bounding box center [505, 426] width 78 height 38
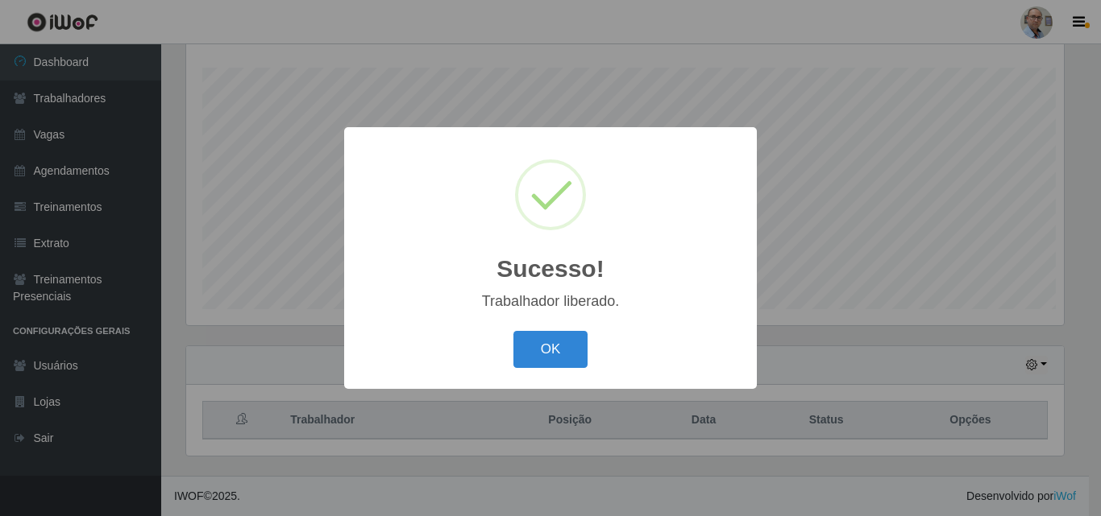
click at [1012, 327] on div "Sucesso! × Trabalhador liberado. OK Cancel" at bounding box center [550, 258] width 1101 height 516
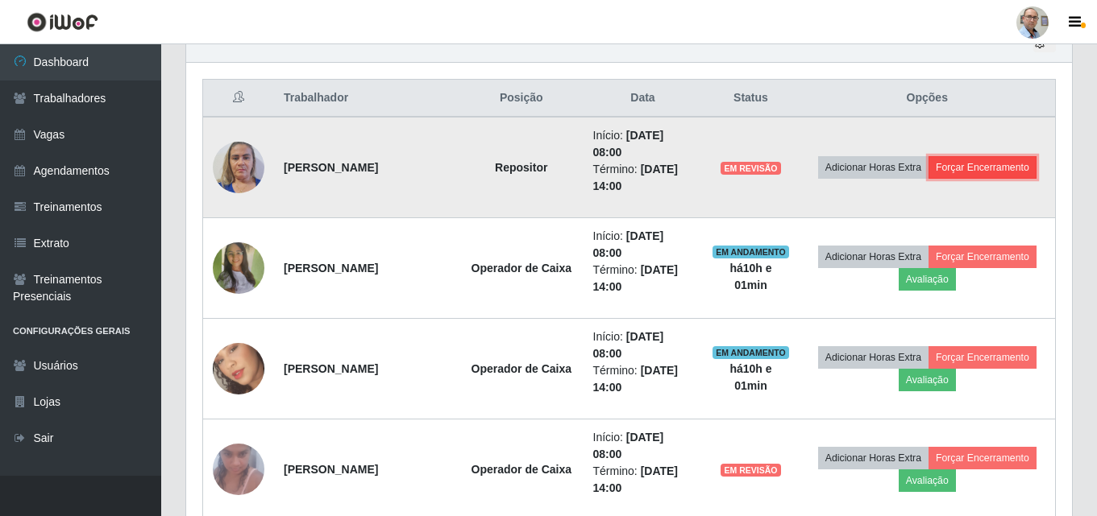
click at [986, 160] on button "Forçar Encerramento" at bounding box center [982, 167] width 108 height 23
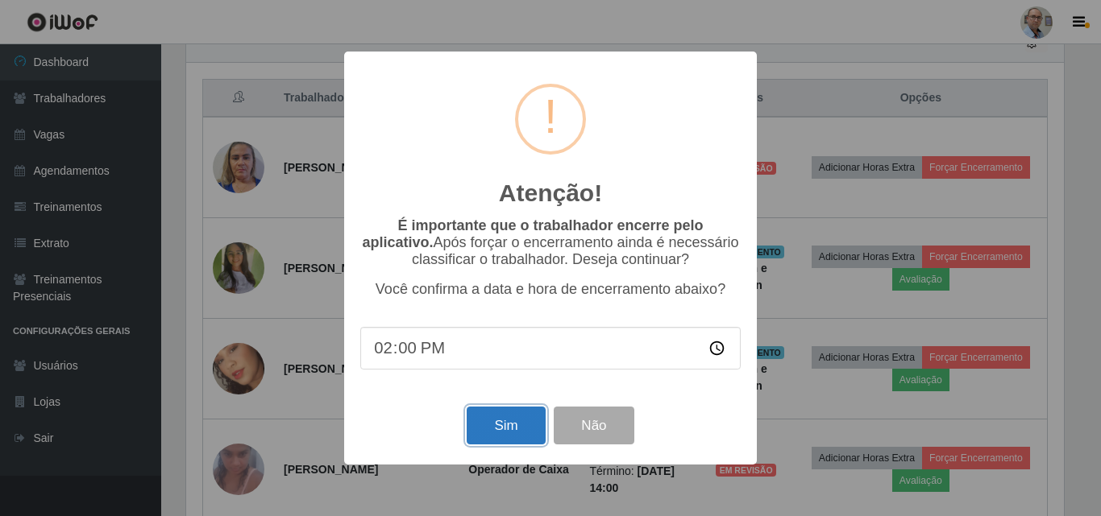
click at [505, 421] on button "Sim" at bounding box center [505, 426] width 78 height 38
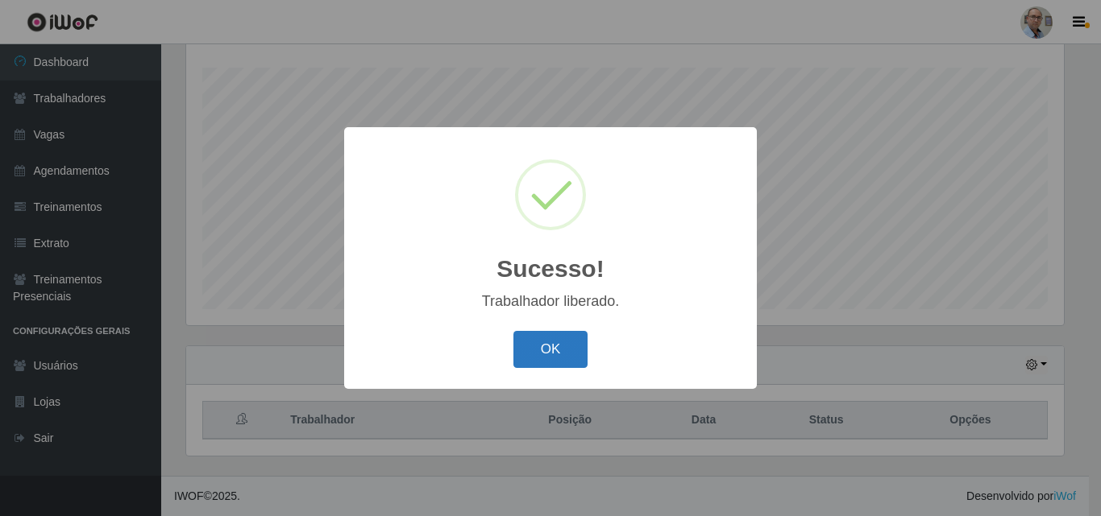
click at [549, 341] on button "OK" at bounding box center [550, 350] width 75 height 38
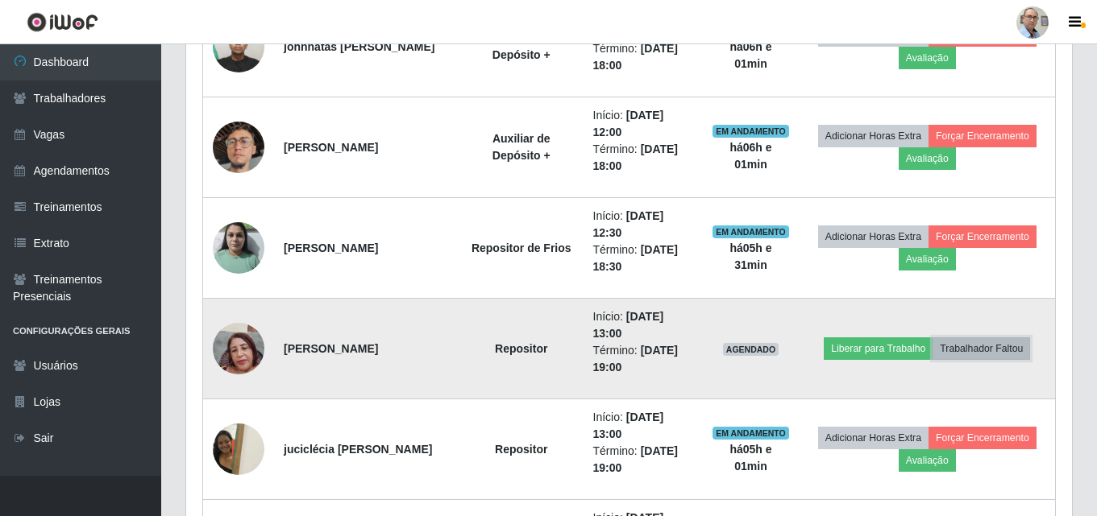
click at [975, 345] on button "Trabalhador Faltou" at bounding box center [980, 349] width 97 height 23
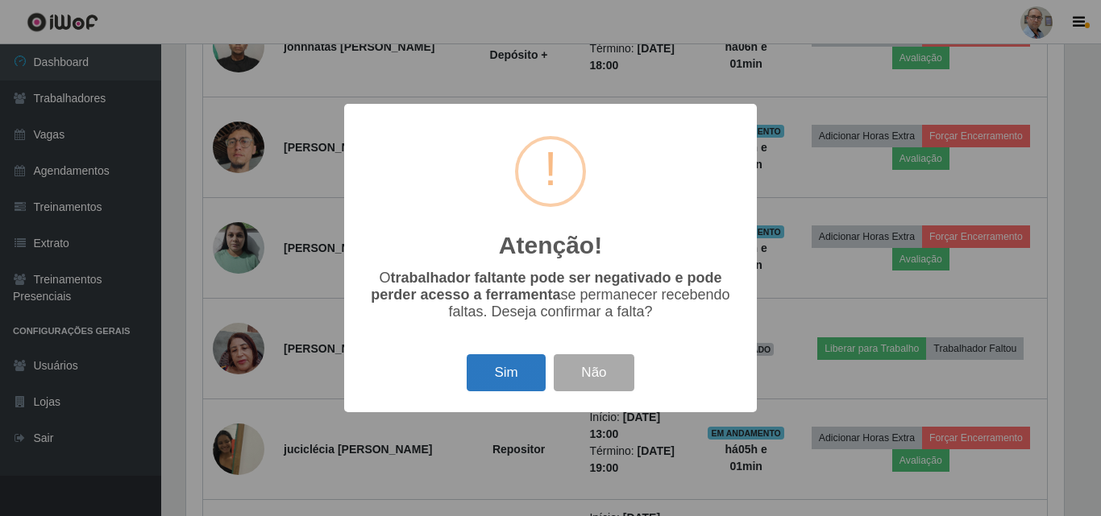
click at [512, 386] on button "Sim" at bounding box center [505, 373] width 78 height 38
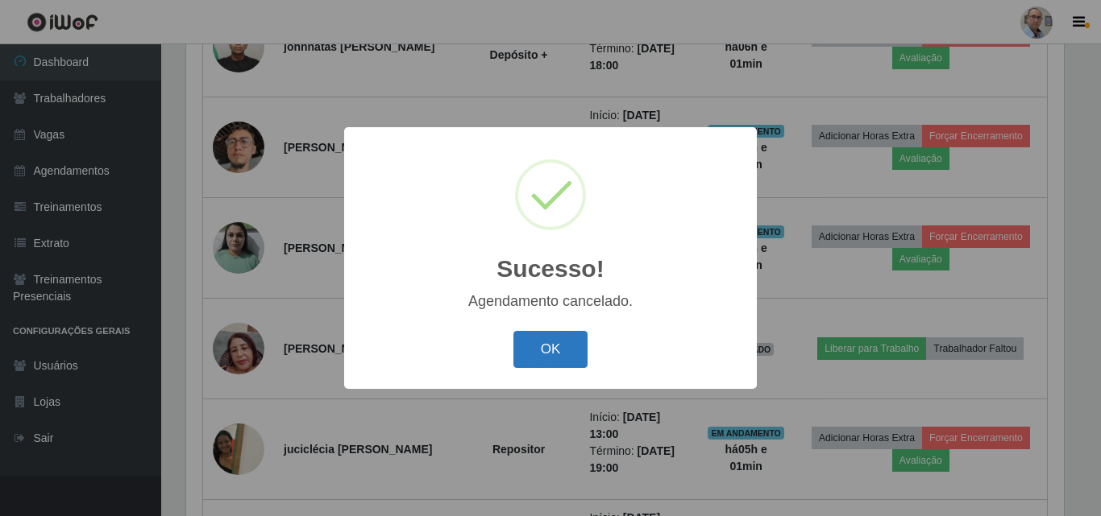
click at [517, 359] on button "OK" at bounding box center [550, 350] width 75 height 38
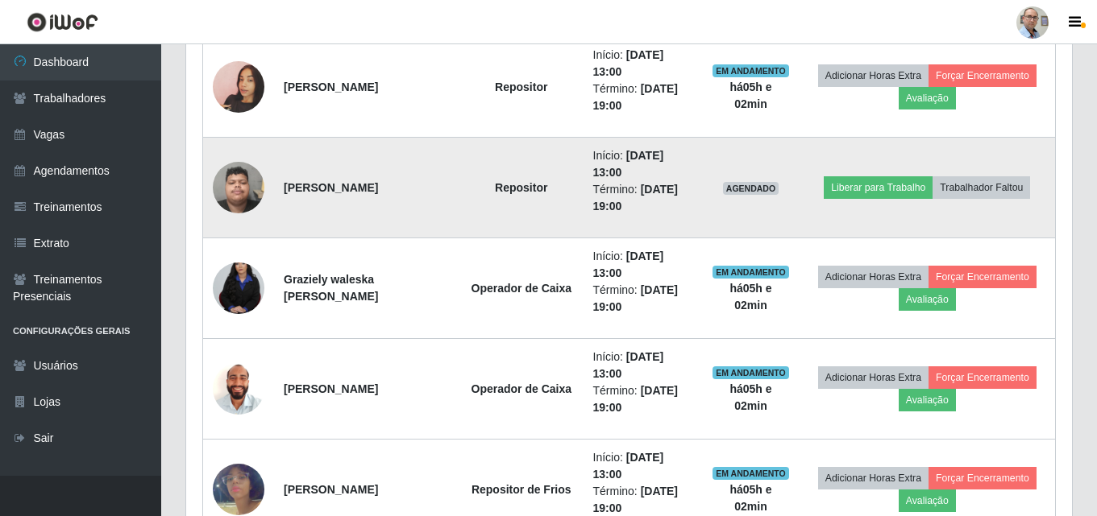
click at [233, 195] on img at bounding box center [239, 187] width 52 height 68
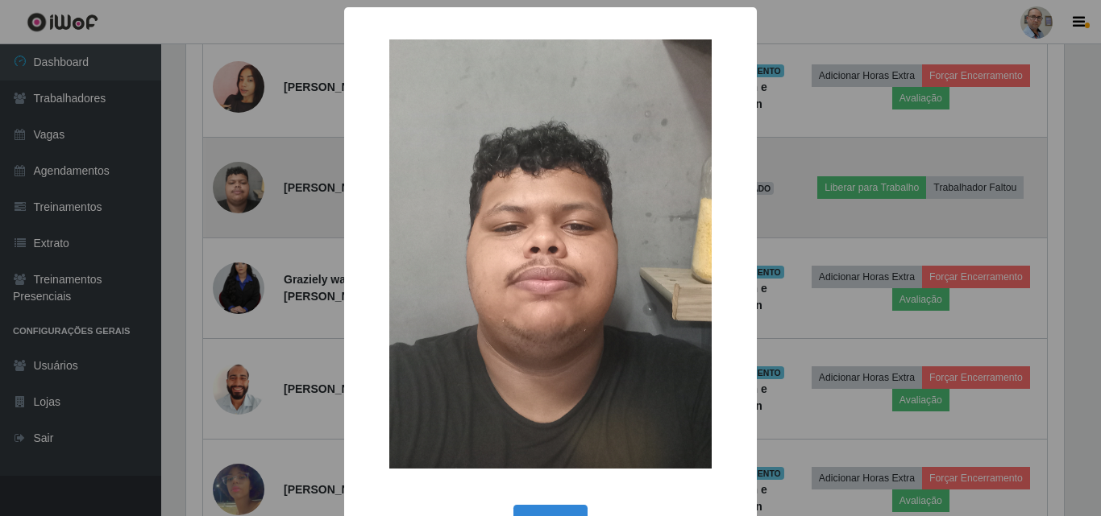
click at [233, 195] on div "× OK Cancel" at bounding box center [550, 258] width 1101 height 516
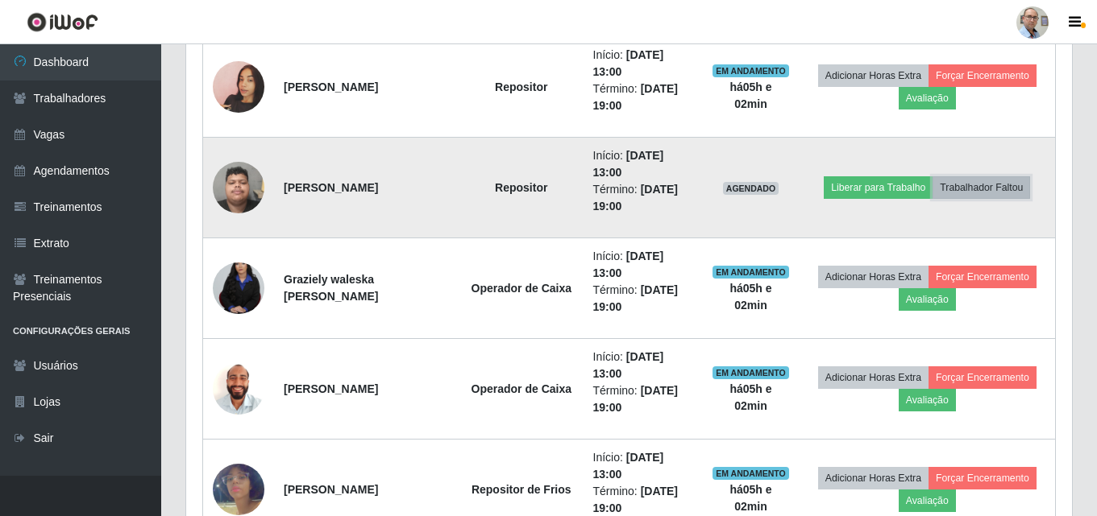
click at [990, 197] on button "Trabalhador Faltou" at bounding box center [980, 187] width 97 height 23
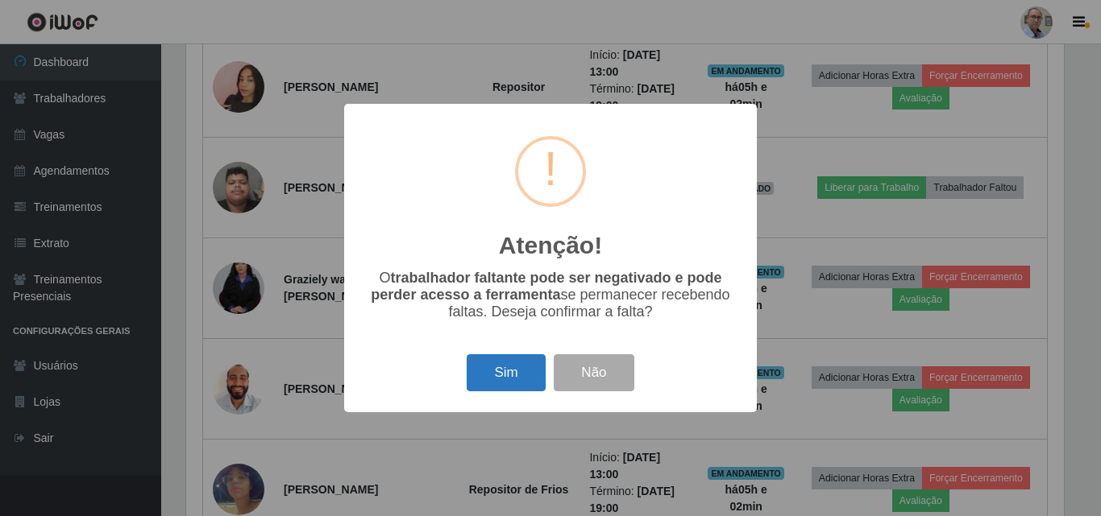
click at [530, 365] on button "Sim" at bounding box center [505, 373] width 78 height 38
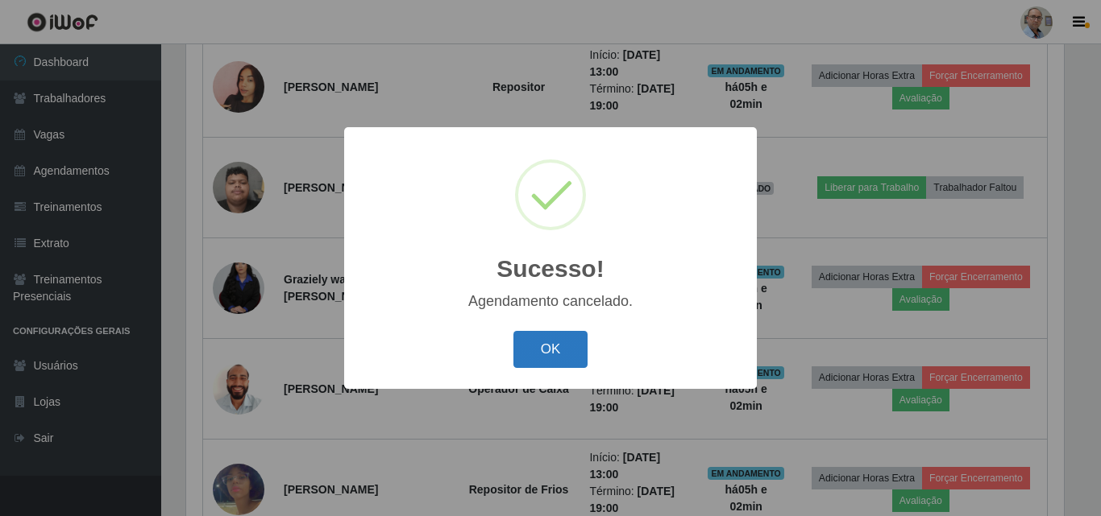
click at [558, 345] on button "OK" at bounding box center [550, 350] width 75 height 38
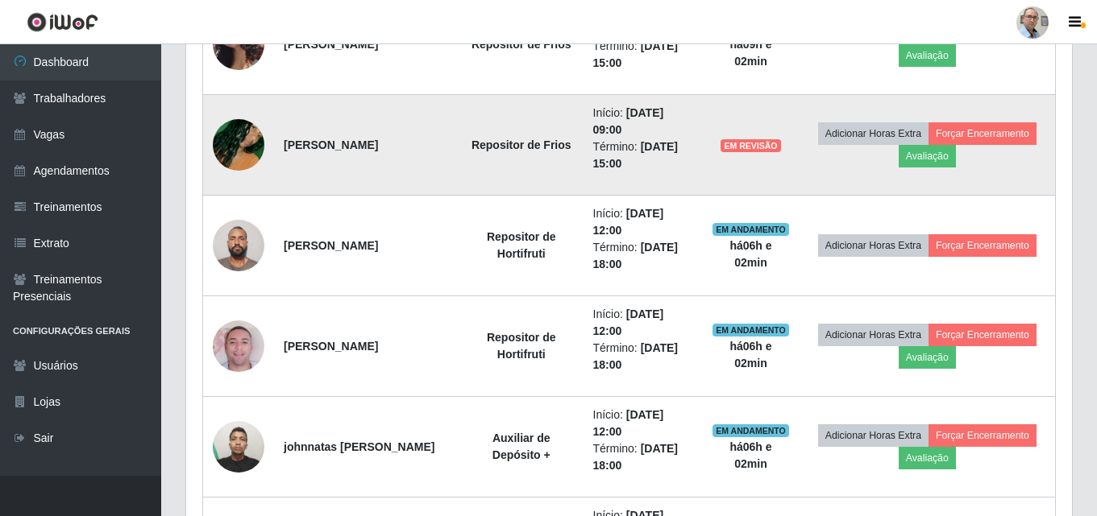
scroll to position [1415, 0]
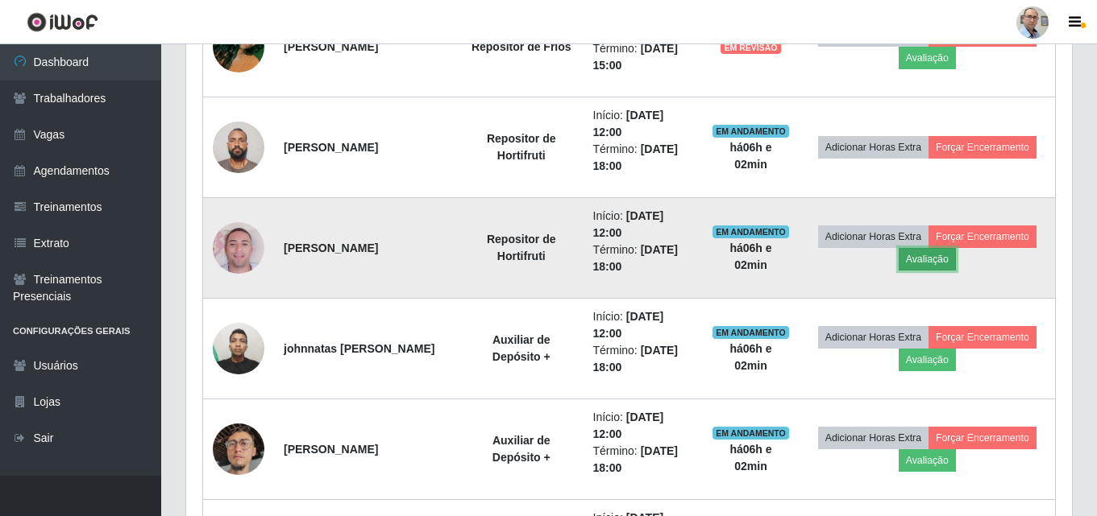
click at [943, 267] on button "Avaliação" at bounding box center [926, 259] width 57 height 23
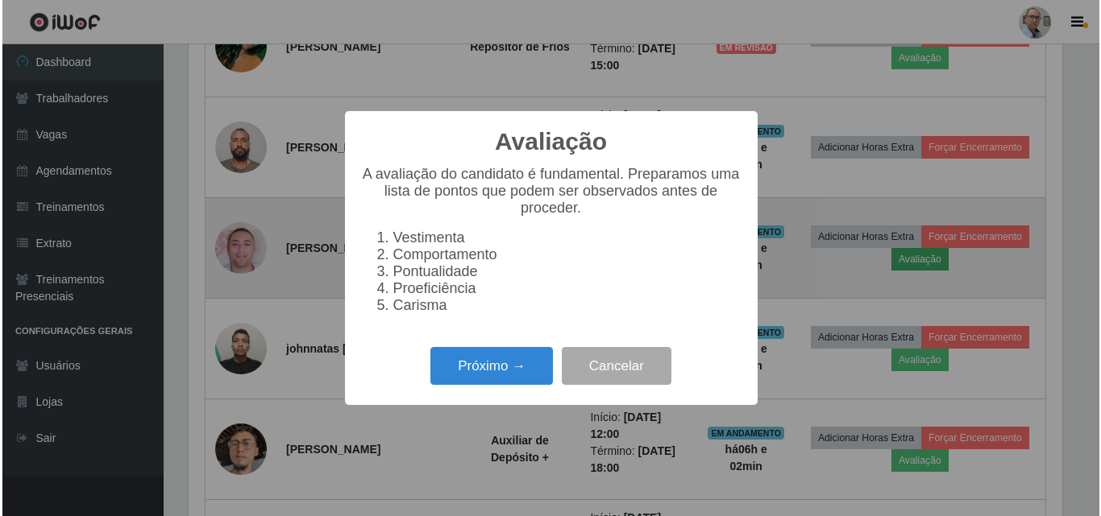
scroll to position [334, 877]
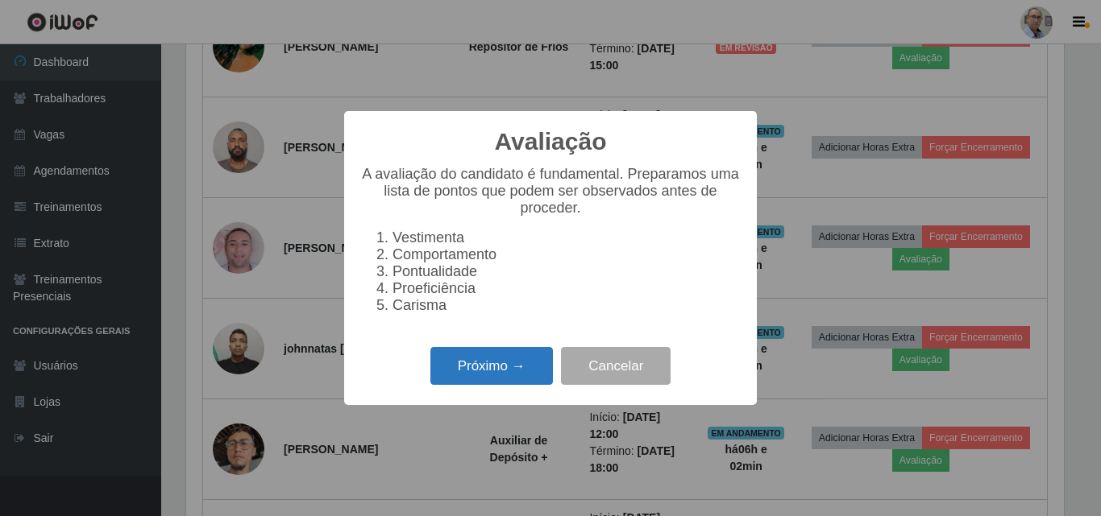
click at [473, 368] on button "Próximo →" at bounding box center [491, 366] width 122 height 38
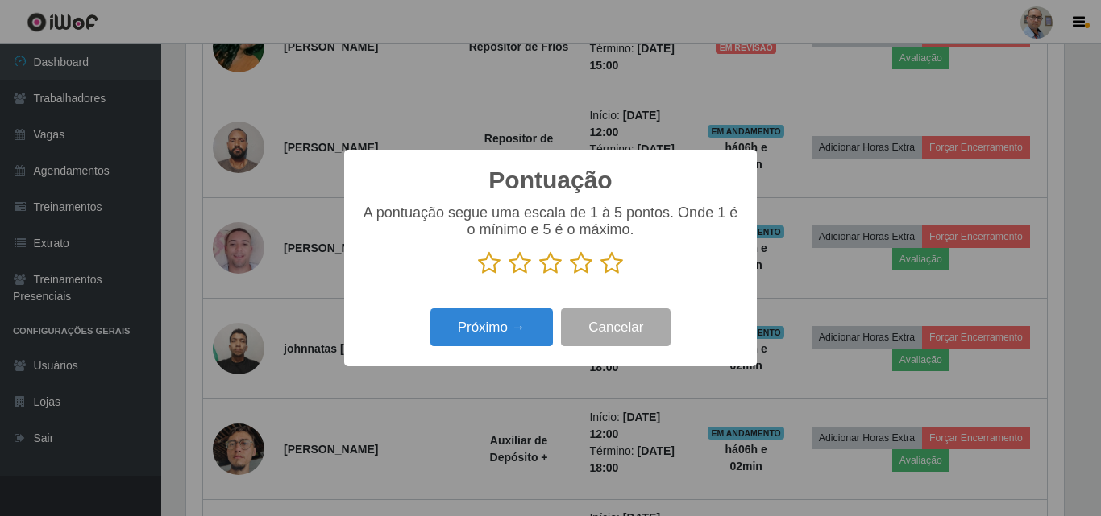
click at [608, 263] on icon at bounding box center [611, 263] width 23 height 24
click at [600, 276] on input "radio" at bounding box center [600, 276] width 0 height 0
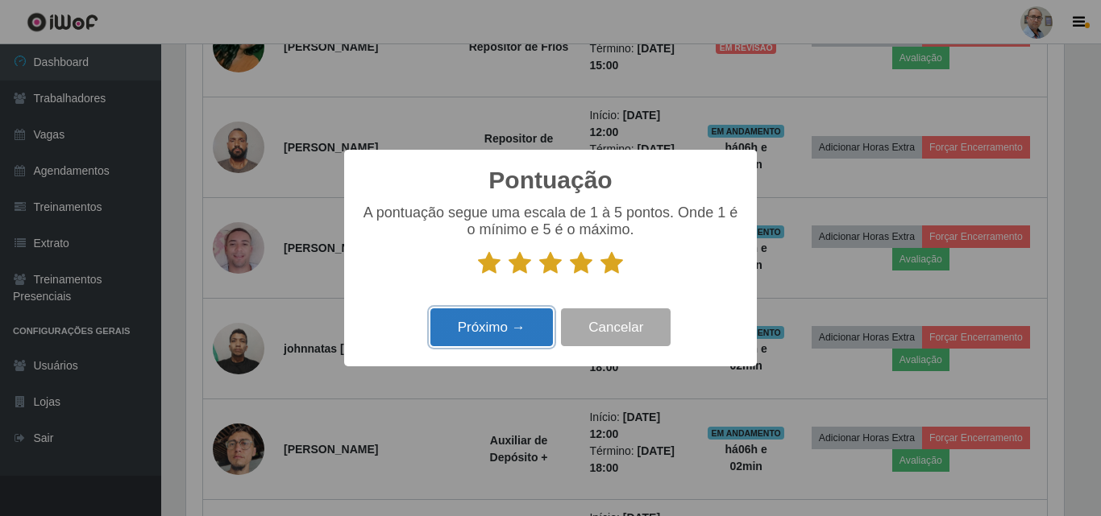
click at [483, 342] on button "Próximo →" at bounding box center [491, 328] width 122 height 38
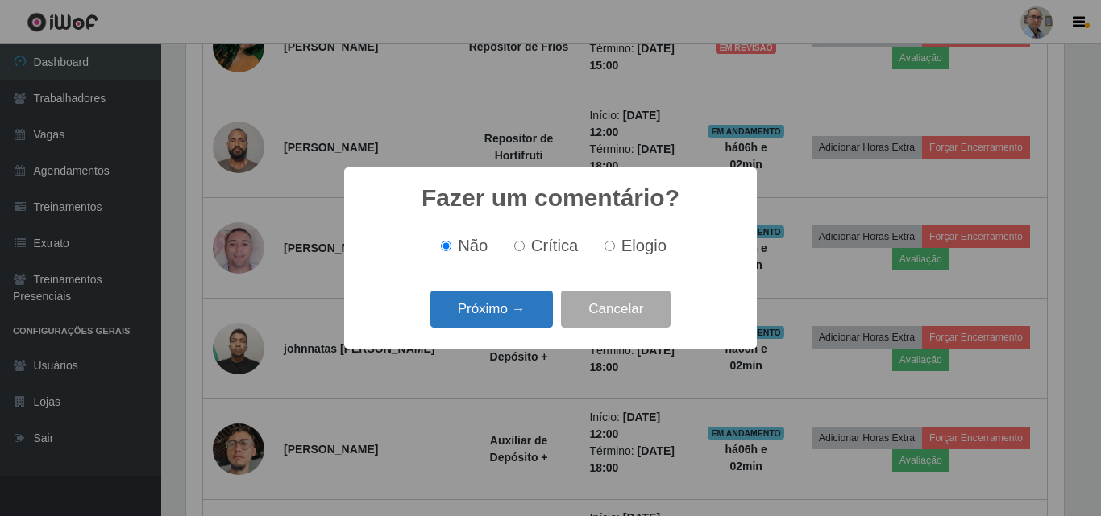
click at [493, 309] on button "Próximo →" at bounding box center [491, 310] width 122 height 38
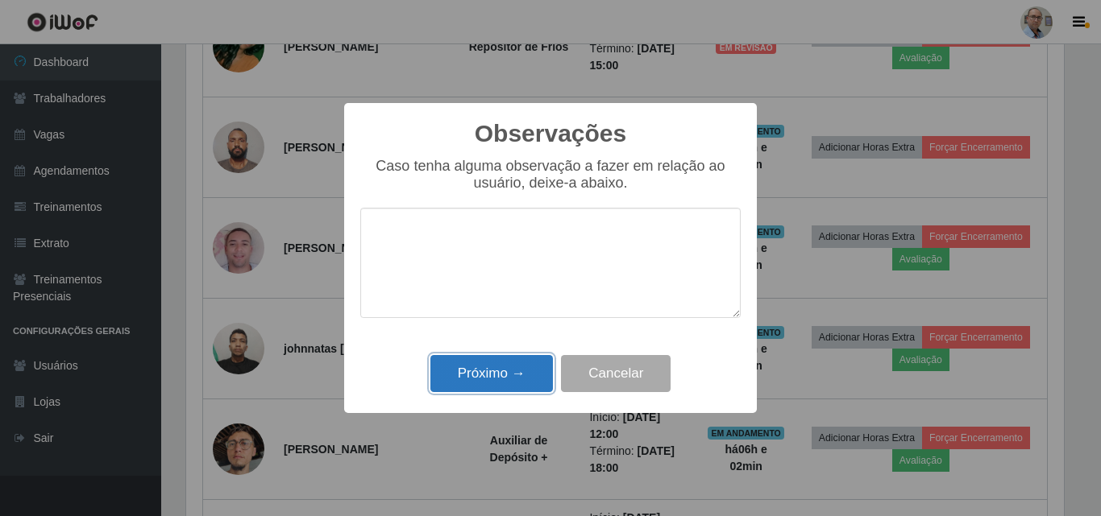
click at [496, 380] on button "Próximo →" at bounding box center [491, 374] width 122 height 38
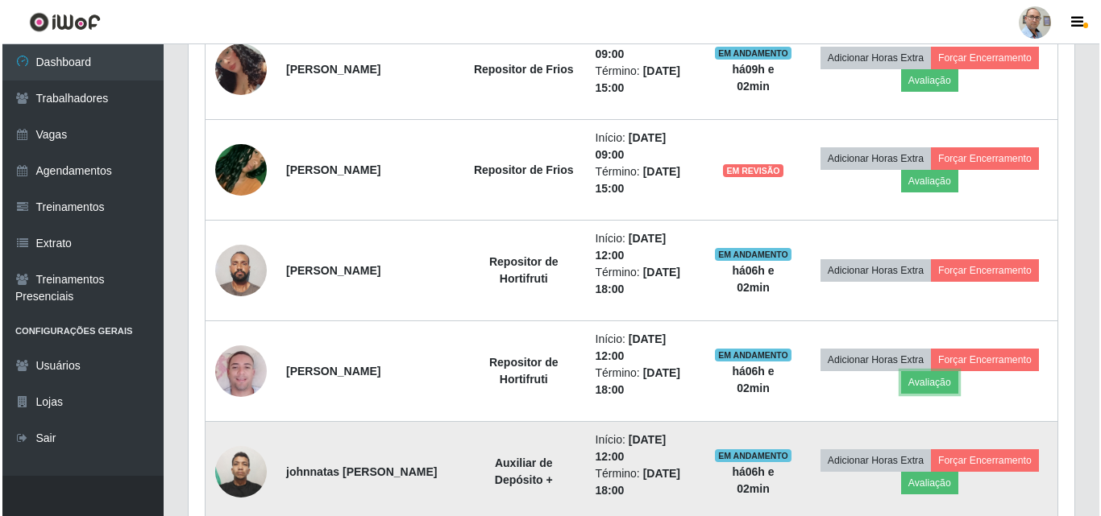
scroll to position [1254, 0]
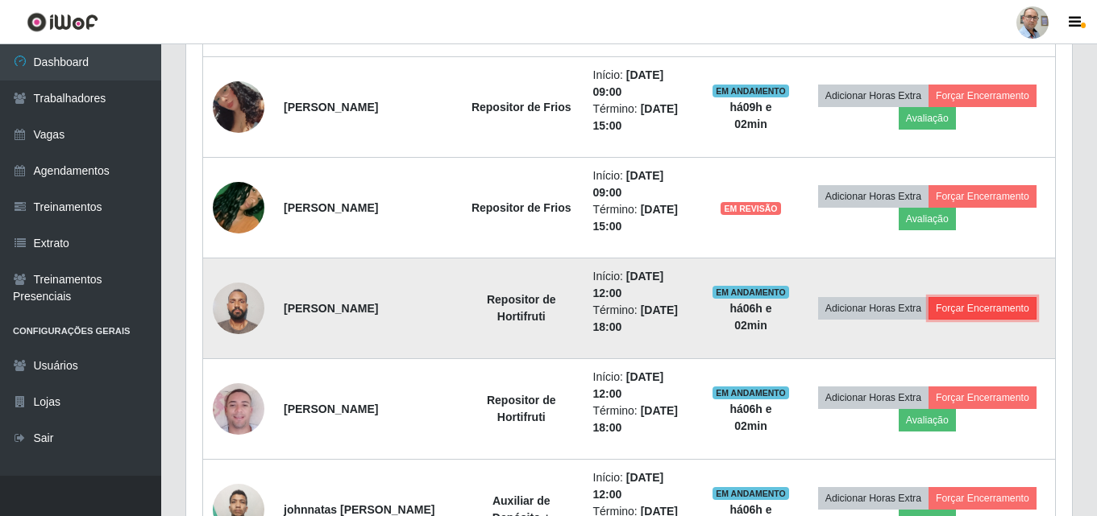
click at [962, 315] on button "Forçar Encerramento" at bounding box center [982, 308] width 108 height 23
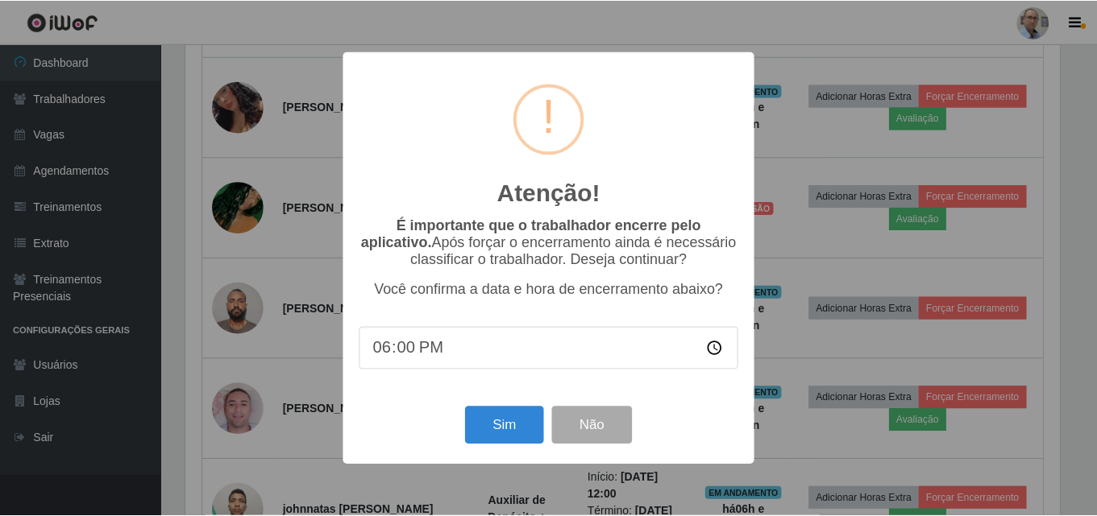
scroll to position [334, 877]
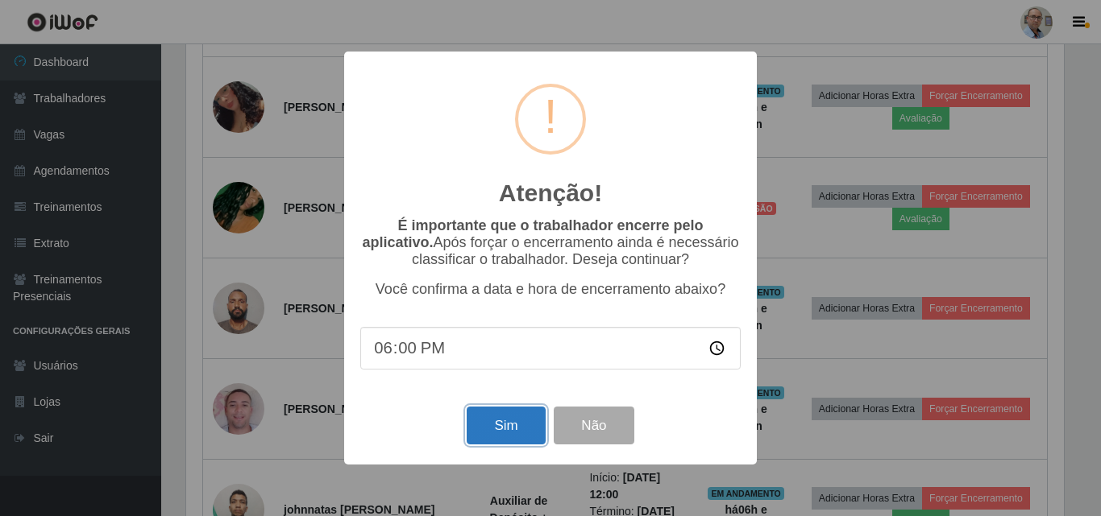
click at [530, 424] on button "Sim" at bounding box center [505, 426] width 78 height 38
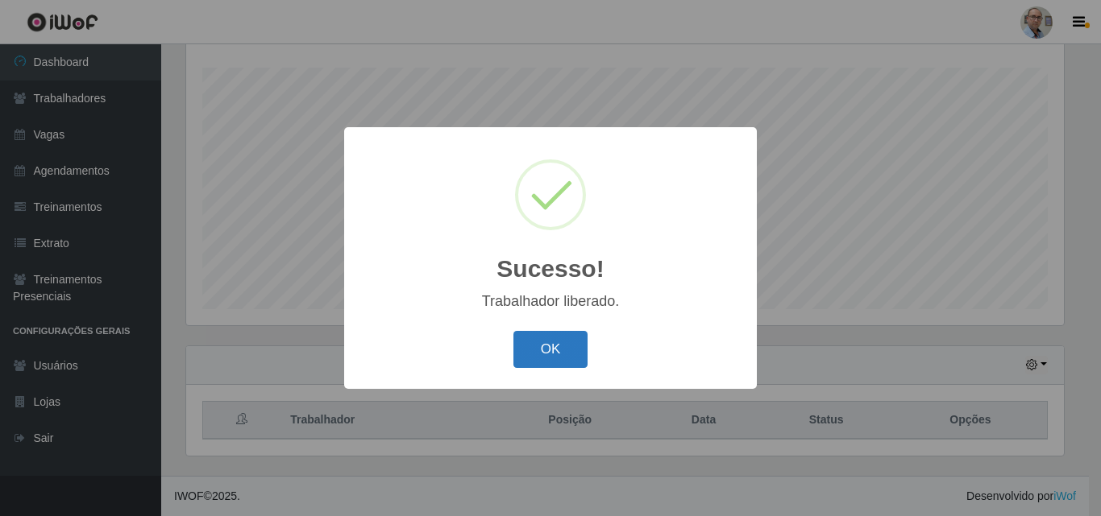
click at [570, 355] on button "OK" at bounding box center [550, 350] width 75 height 38
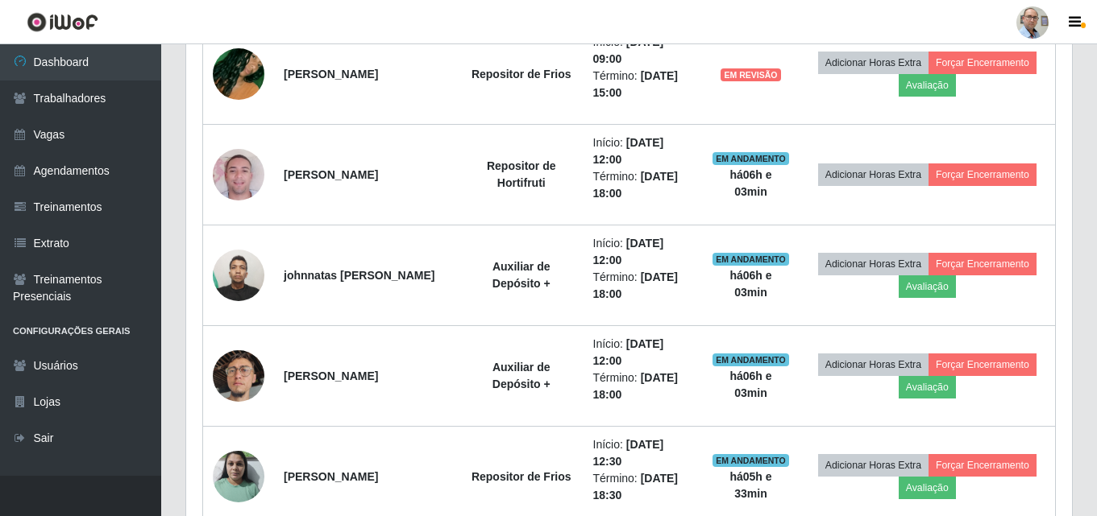
scroll to position [1395, 0]
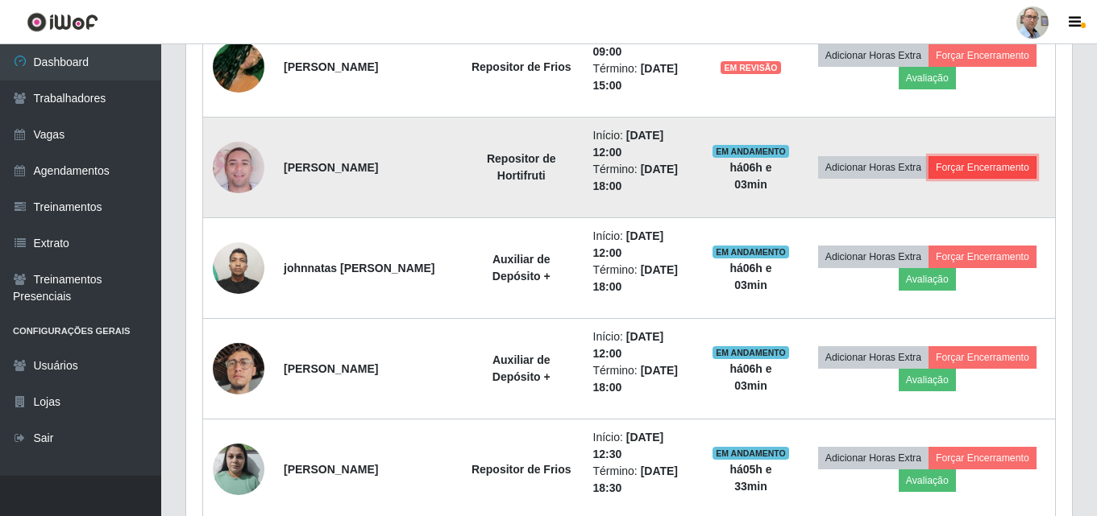
click at [992, 160] on button "Forçar Encerramento" at bounding box center [982, 167] width 108 height 23
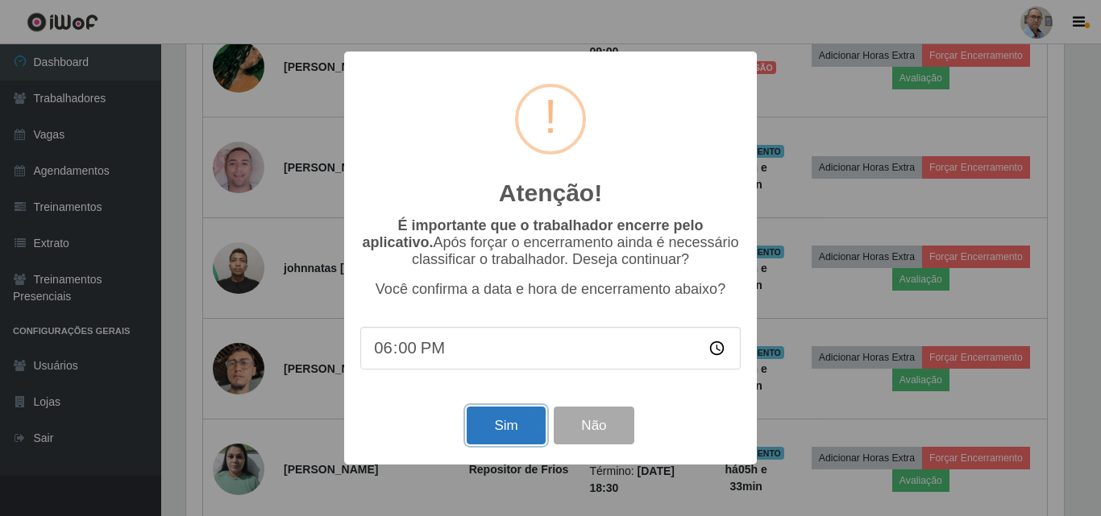
click at [488, 432] on button "Sim" at bounding box center [505, 426] width 78 height 38
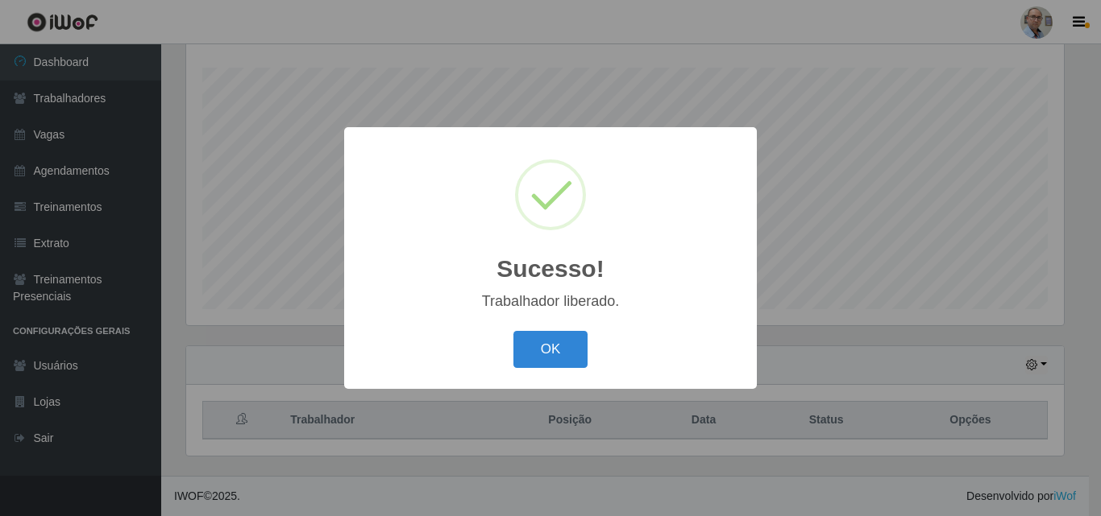
click at [553, 361] on button "OK" at bounding box center [550, 350] width 75 height 38
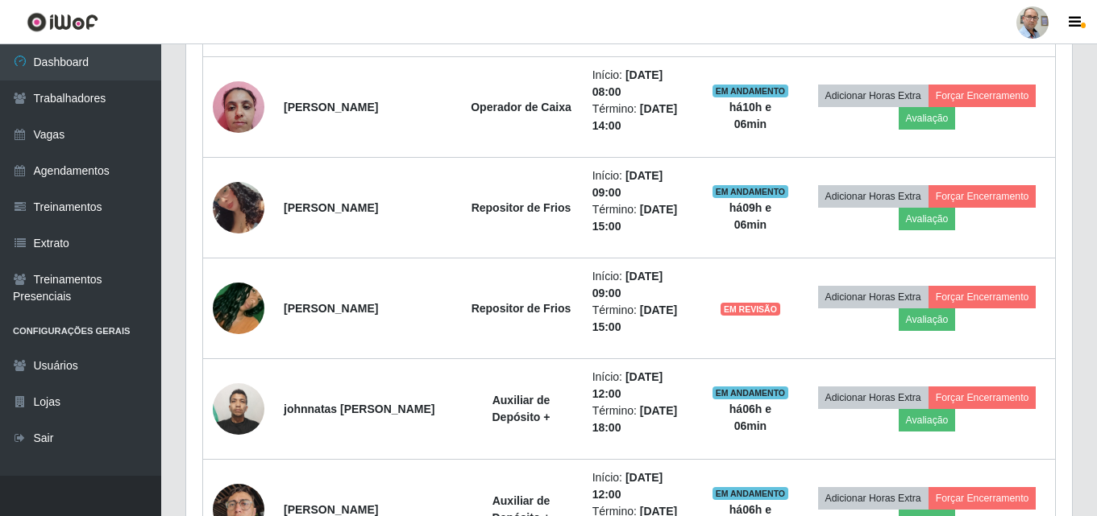
scroll to position [1314, 0]
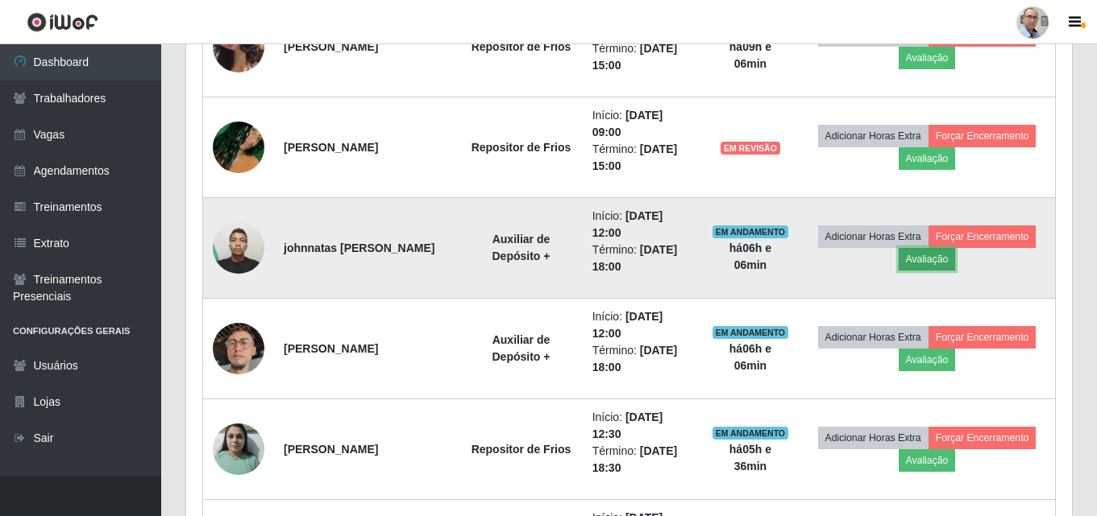
click at [951, 265] on button "Avaliação" at bounding box center [926, 259] width 57 height 23
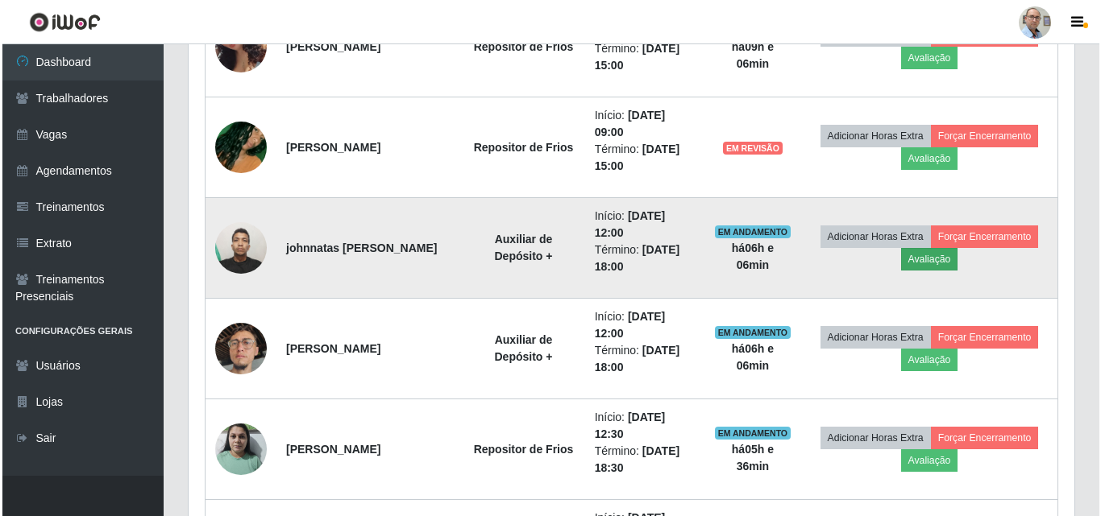
scroll to position [334, 877]
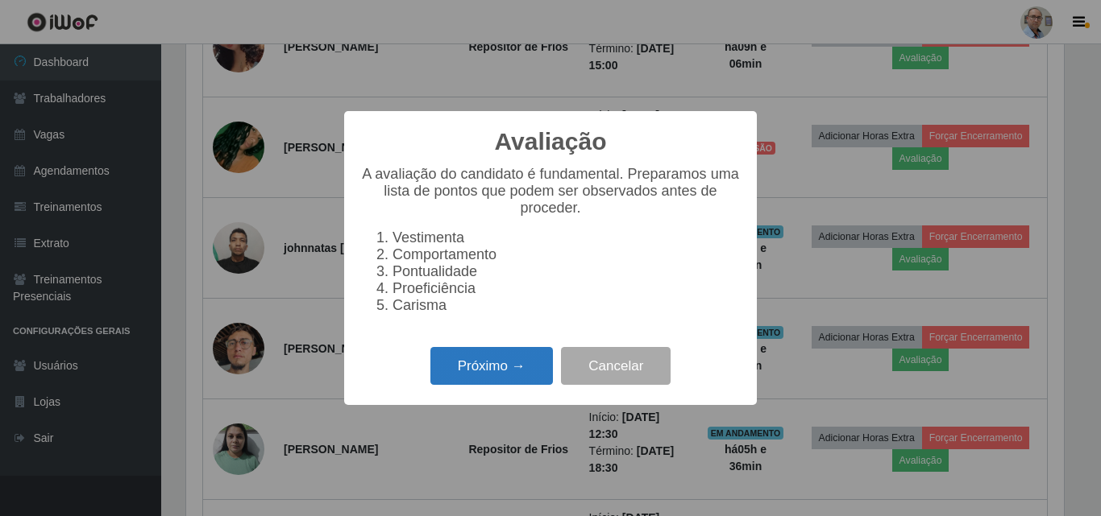
click at [492, 380] on button "Próximo →" at bounding box center [491, 366] width 122 height 38
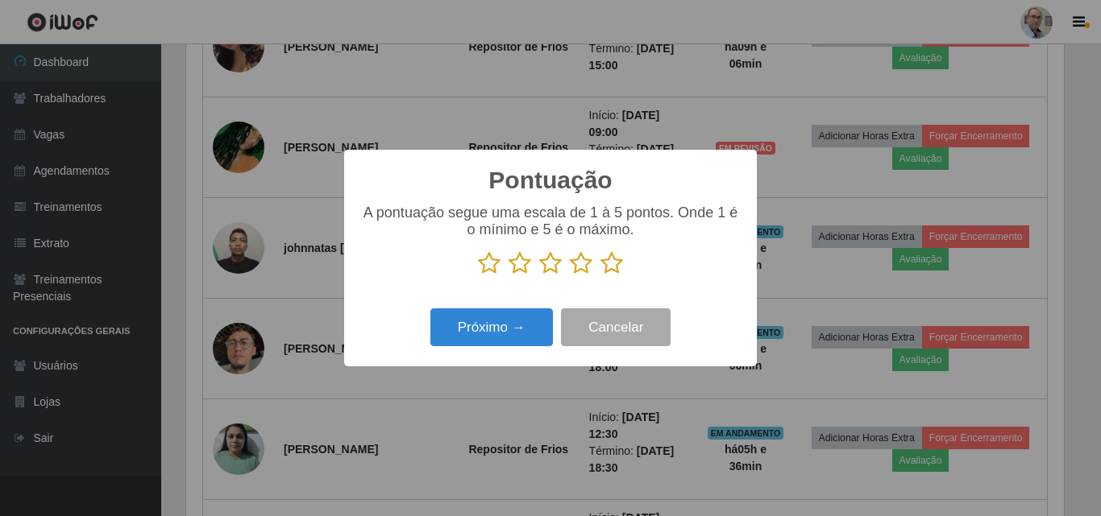
scroll to position [805335, 804792]
click at [612, 260] on icon at bounding box center [611, 263] width 23 height 24
click at [600, 276] on input "radio" at bounding box center [600, 276] width 0 height 0
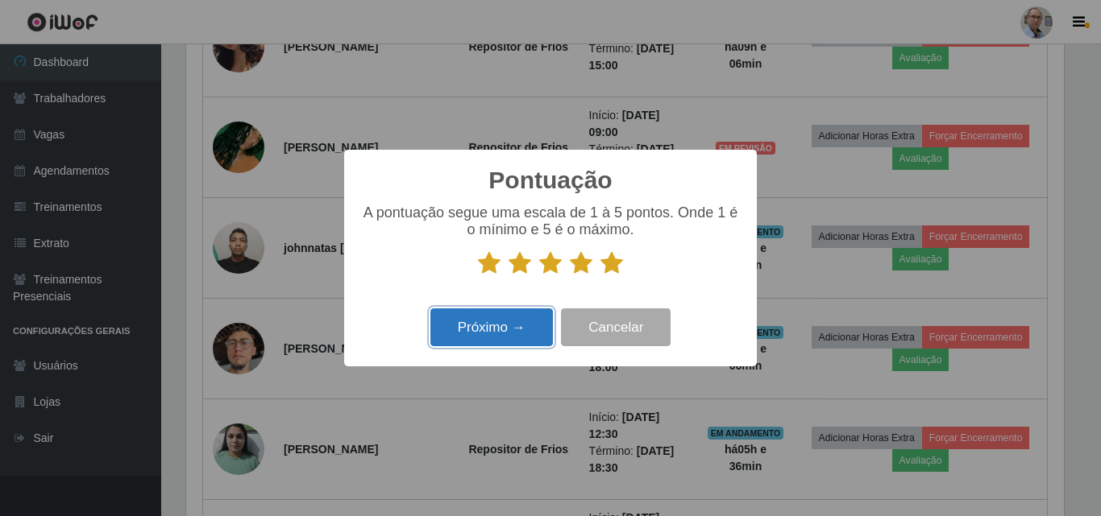
click at [495, 333] on button "Próximo →" at bounding box center [491, 328] width 122 height 38
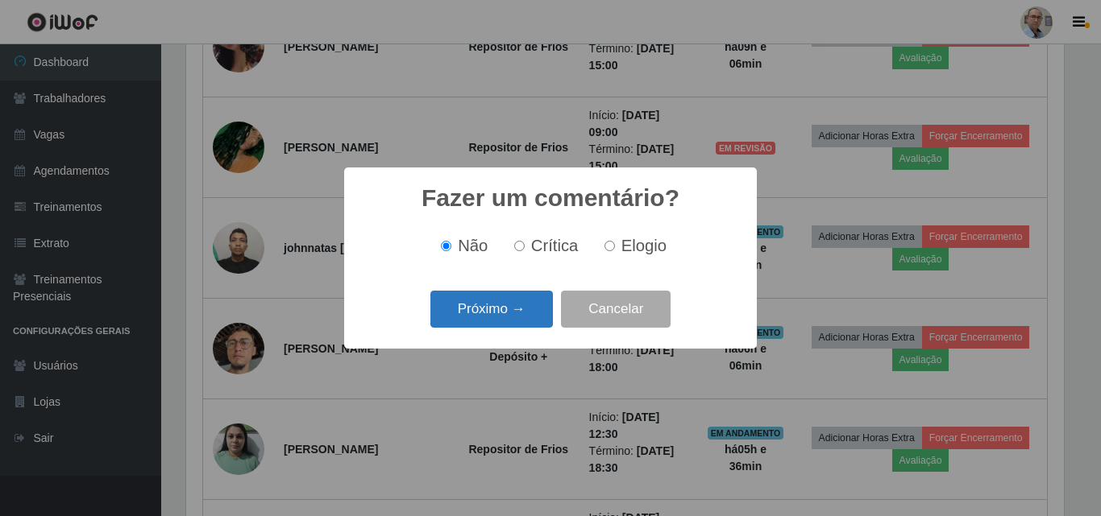
click at [504, 312] on button "Próximo →" at bounding box center [491, 310] width 122 height 38
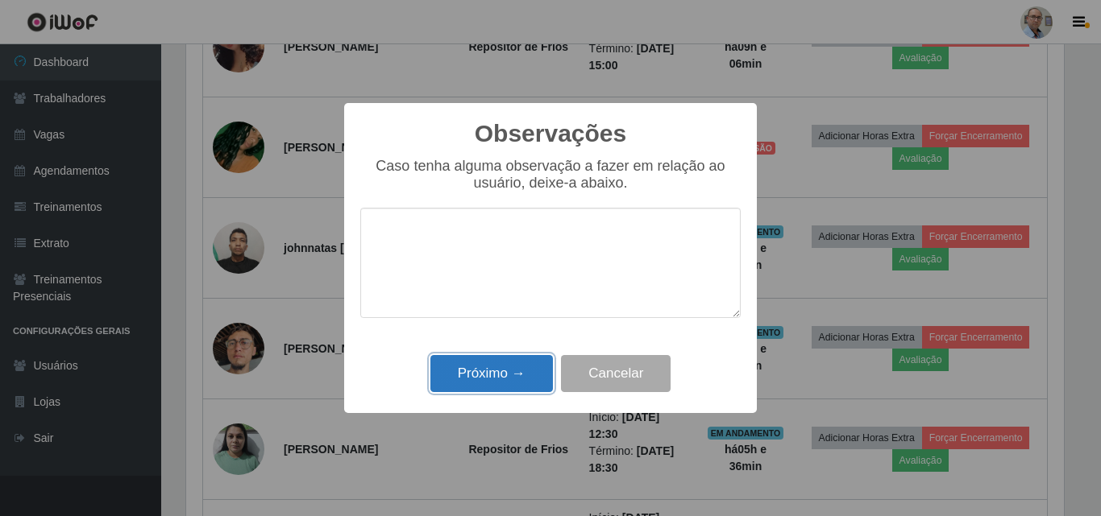
click at [511, 375] on button "Próximo →" at bounding box center [491, 374] width 122 height 38
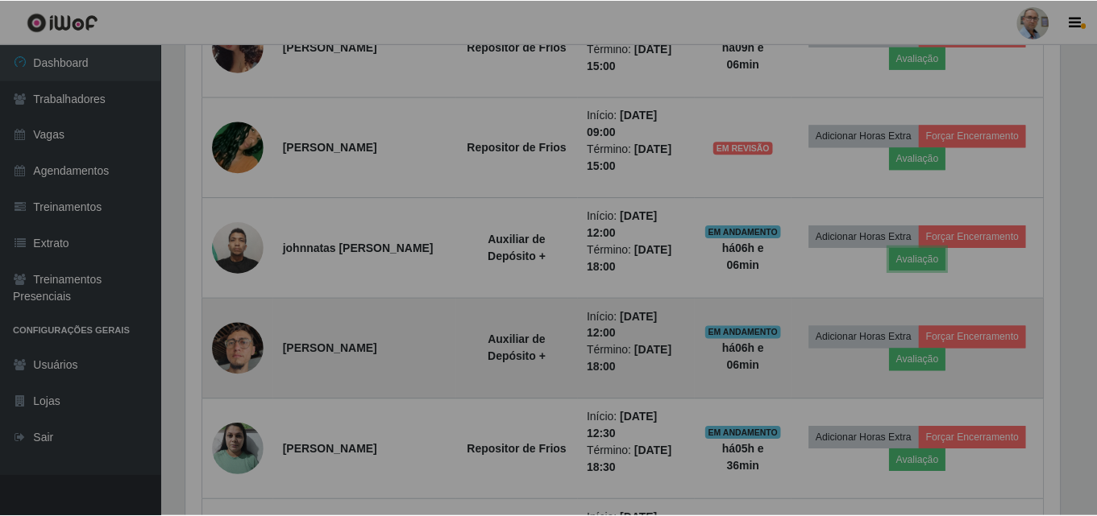
scroll to position [334, 885]
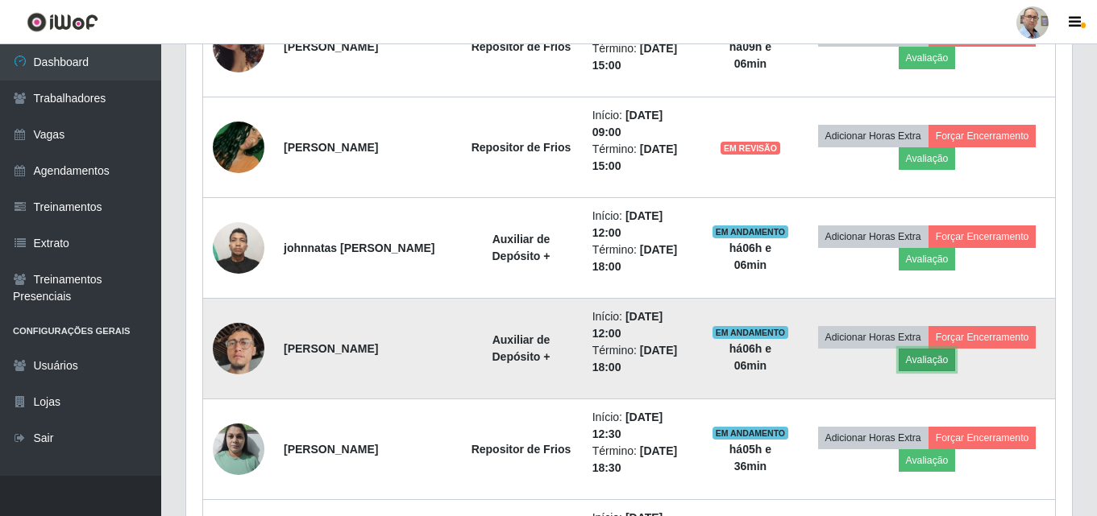
click at [937, 364] on button "Avaliação" at bounding box center [926, 360] width 57 height 23
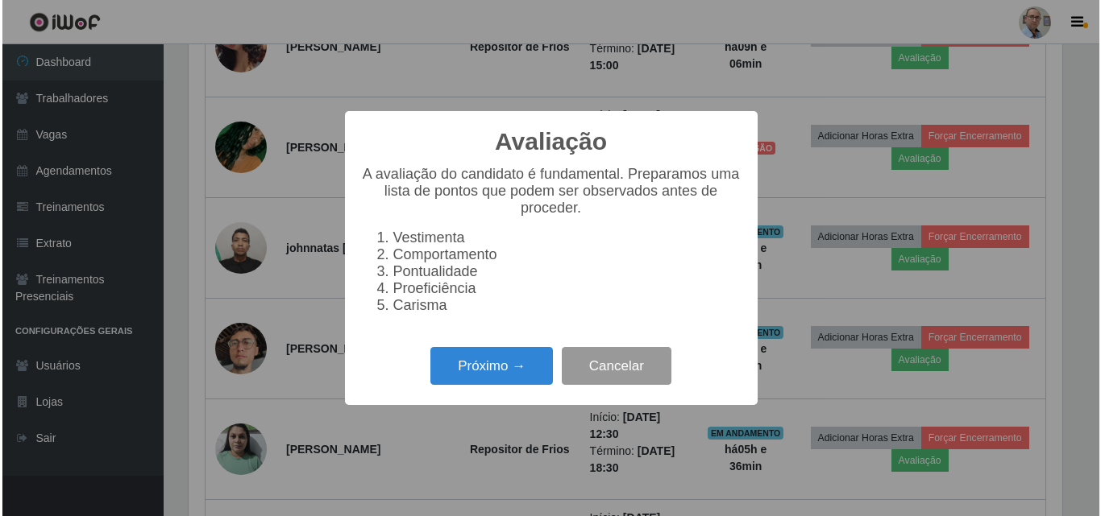
scroll to position [334, 877]
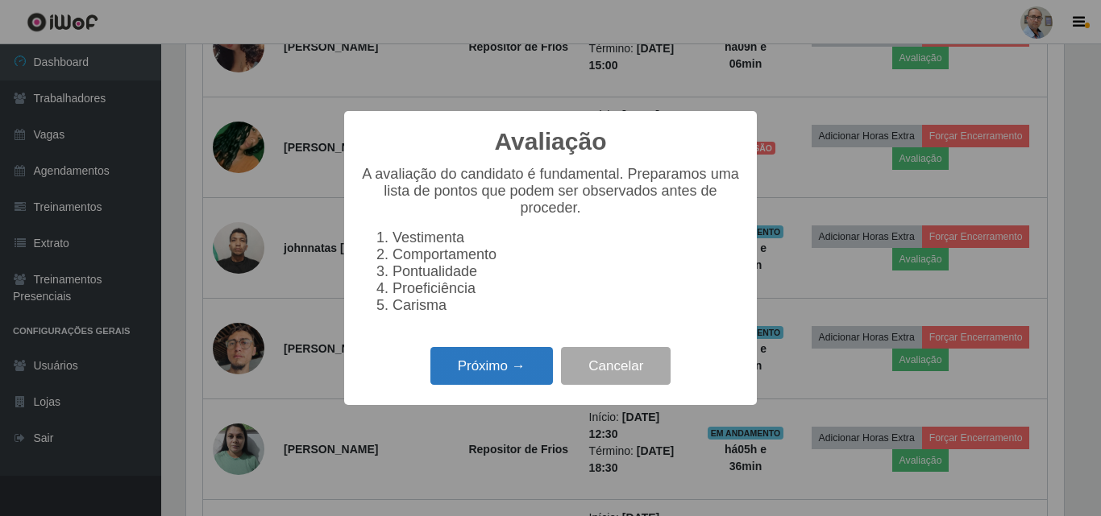
click at [466, 379] on button "Próximo →" at bounding box center [491, 366] width 122 height 38
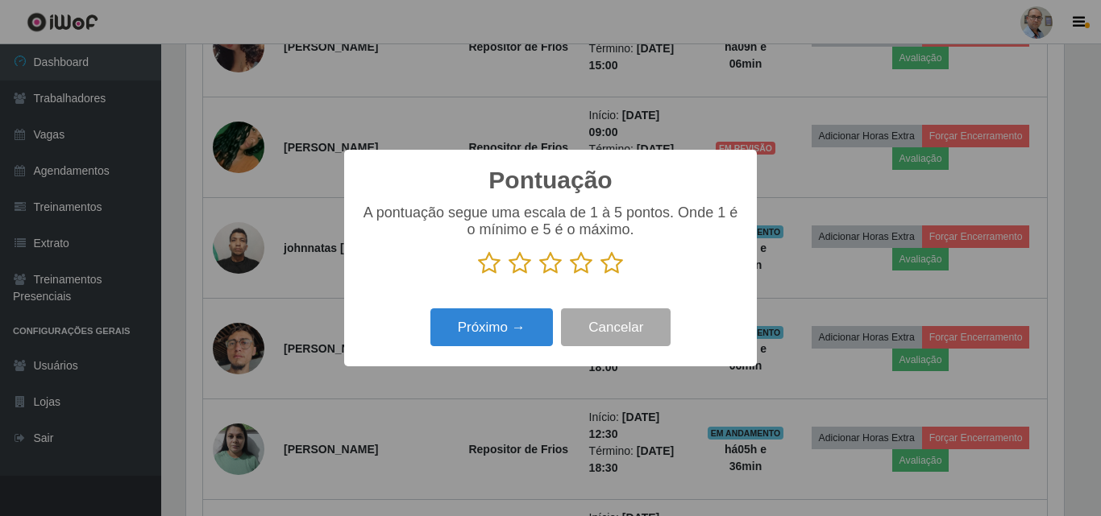
click at [616, 262] on icon at bounding box center [611, 263] width 23 height 24
click at [600, 276] on input "radio" at bounding box center [600, 276] width 0 height 0
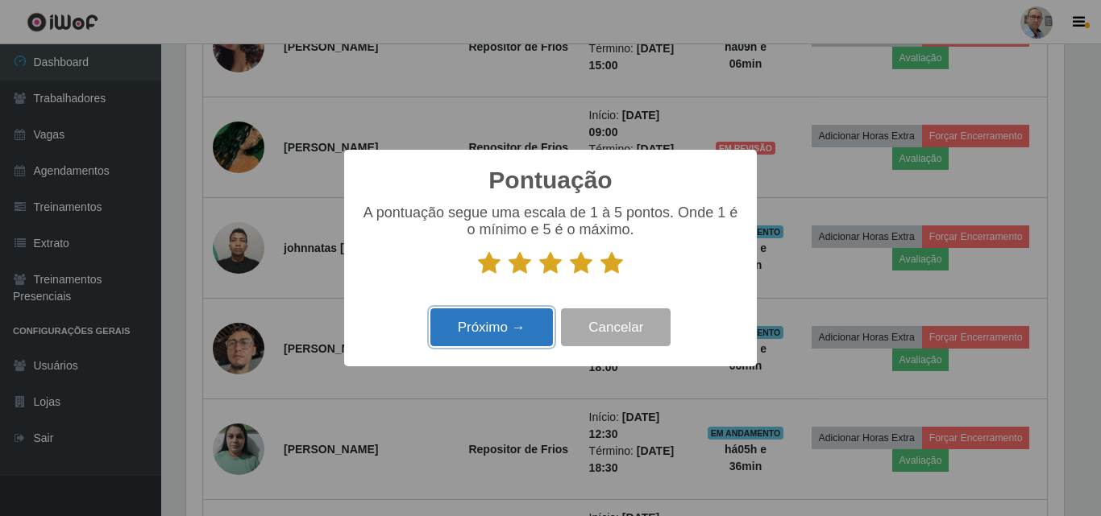
click at [475, 338] on button "Próximo →" at bounding box center [491, 328] width 122 height 38
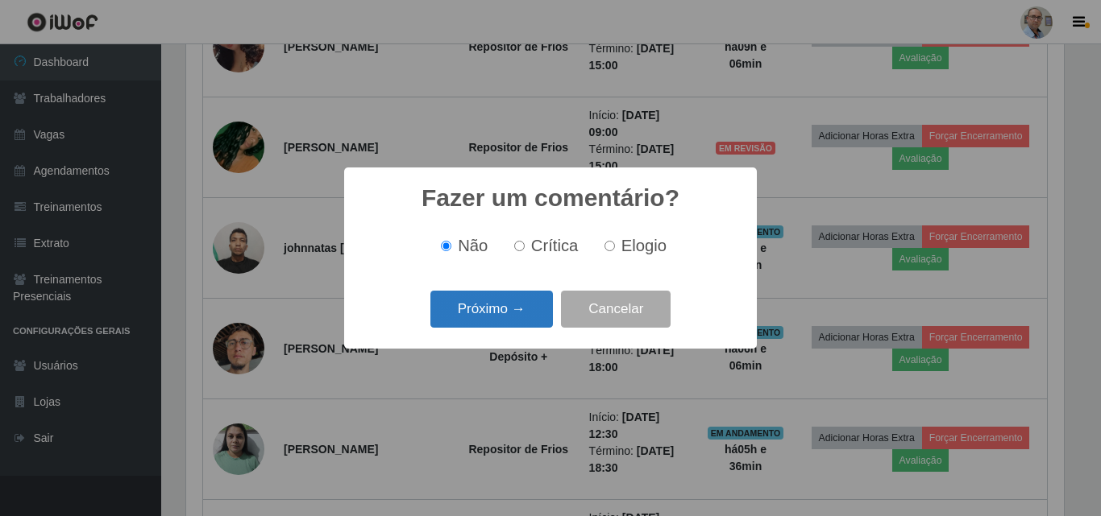
click at [487, 321] on button "Próximo →" at bounding box center [491, 310] width 122 height 38
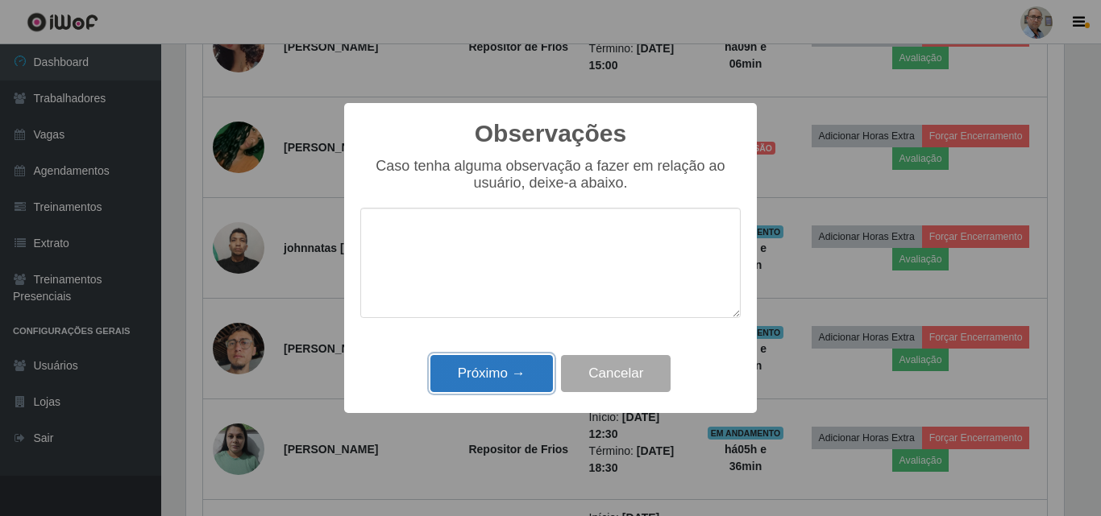
click at [493, 362] on button "Próximo →" at bounding box center [491, 374] width 122 height 38
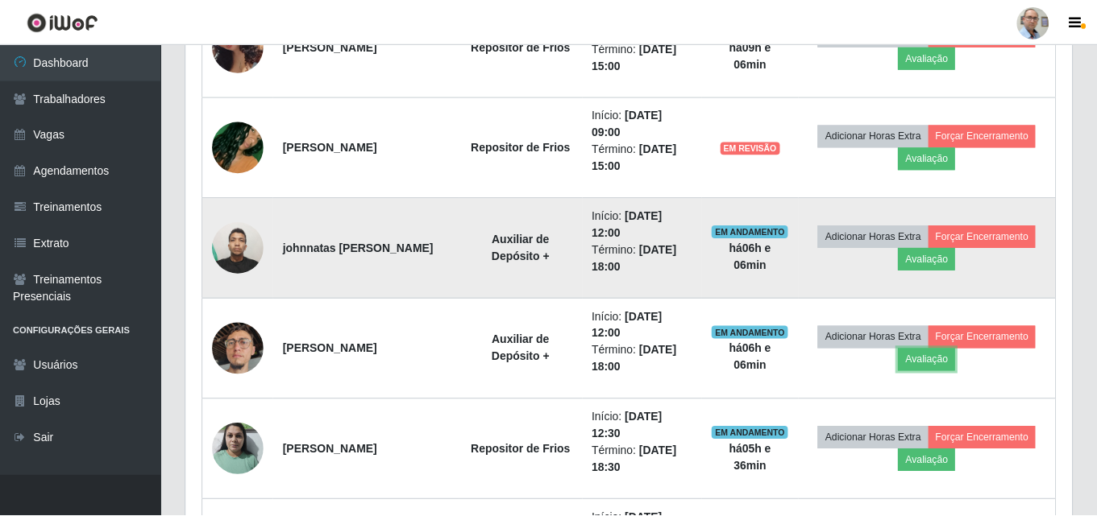
scroll to position [334, 885]
